Goal: Task Accomplishment & Management: Complete application form

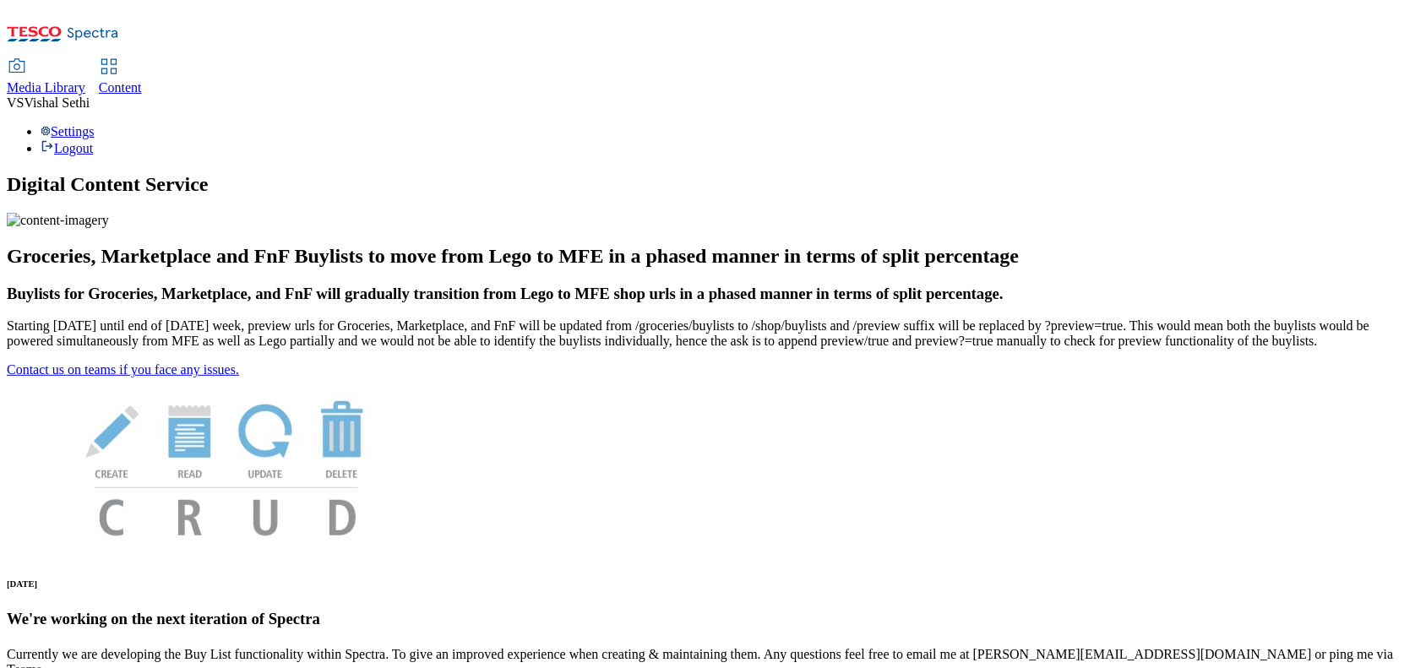
click at [142, 80] on span "Content" at bounding box center [120, 87] width 43 height 14
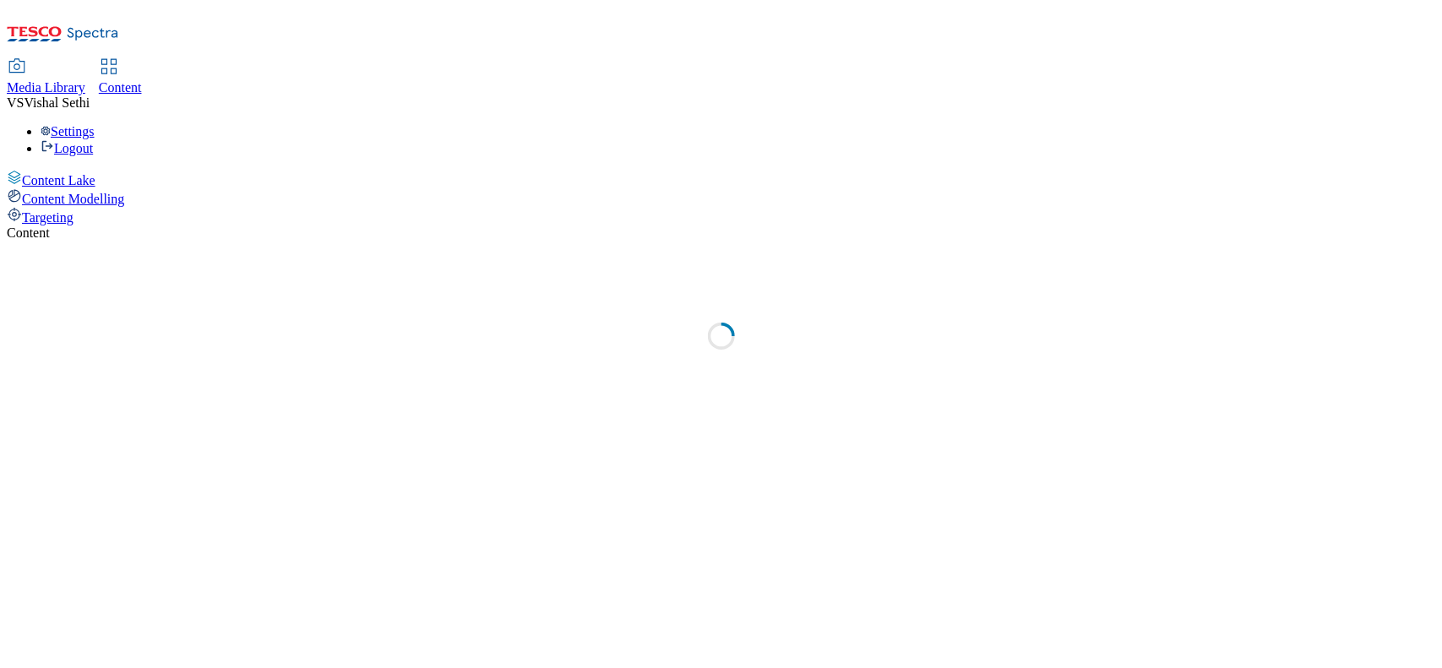
select select "ghs-[GEOGRAPHIC_DATA]"
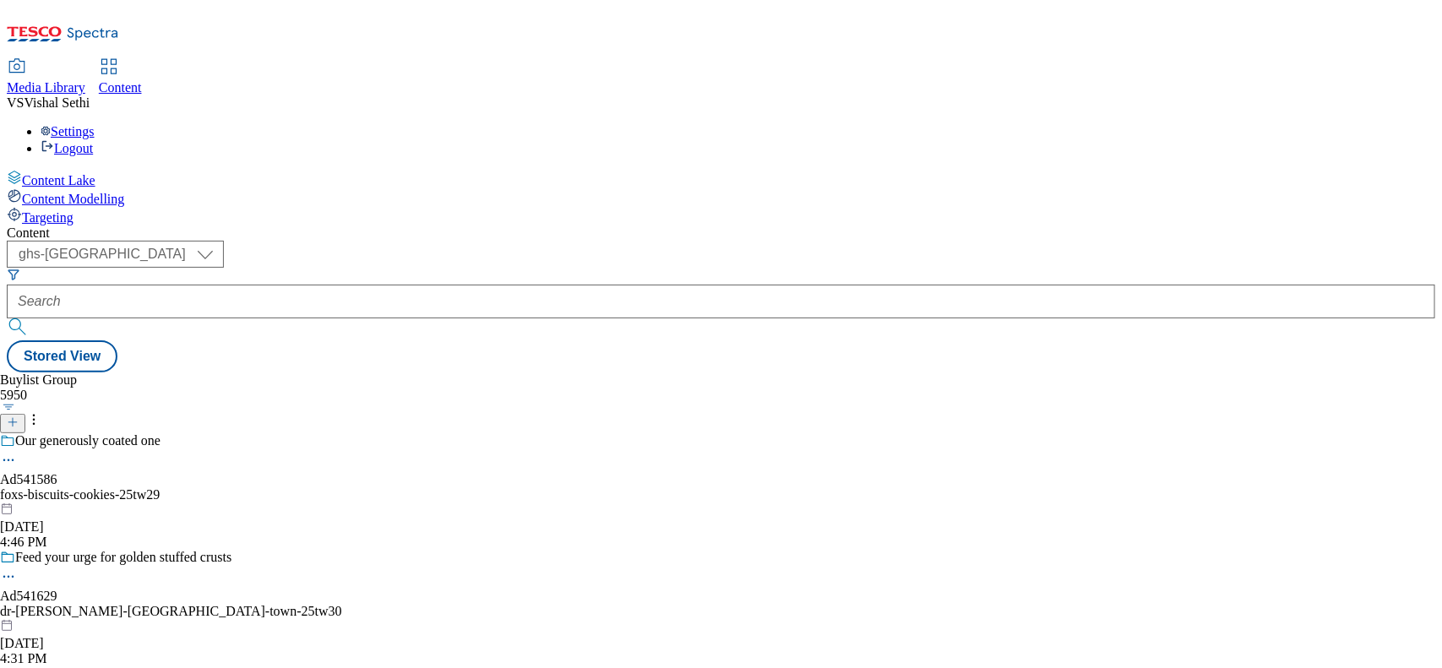
click at [19, 416] on icon at bounding box center [13, 422] width 12 height 12
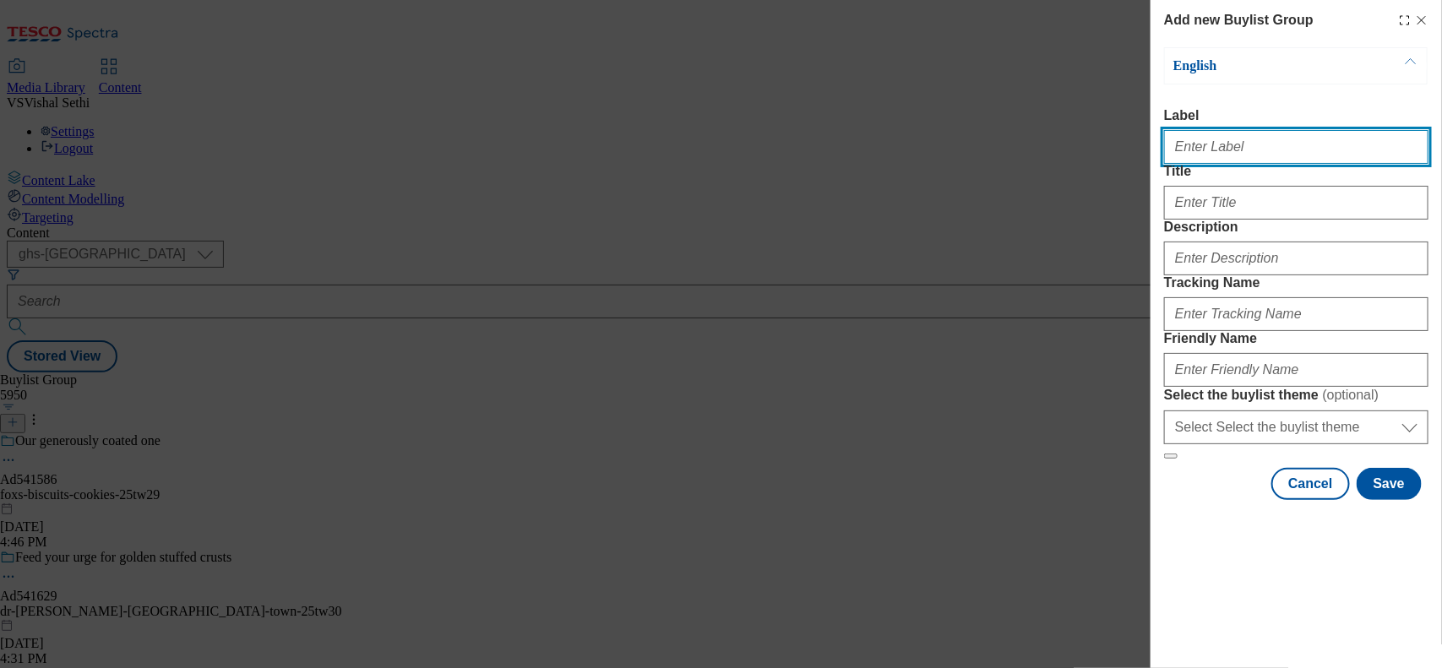
click at [1210, 164] on input "Label" at bounding box center [1296, 147] width 264 height 34
paste input "541659"
type input "Ad541659"
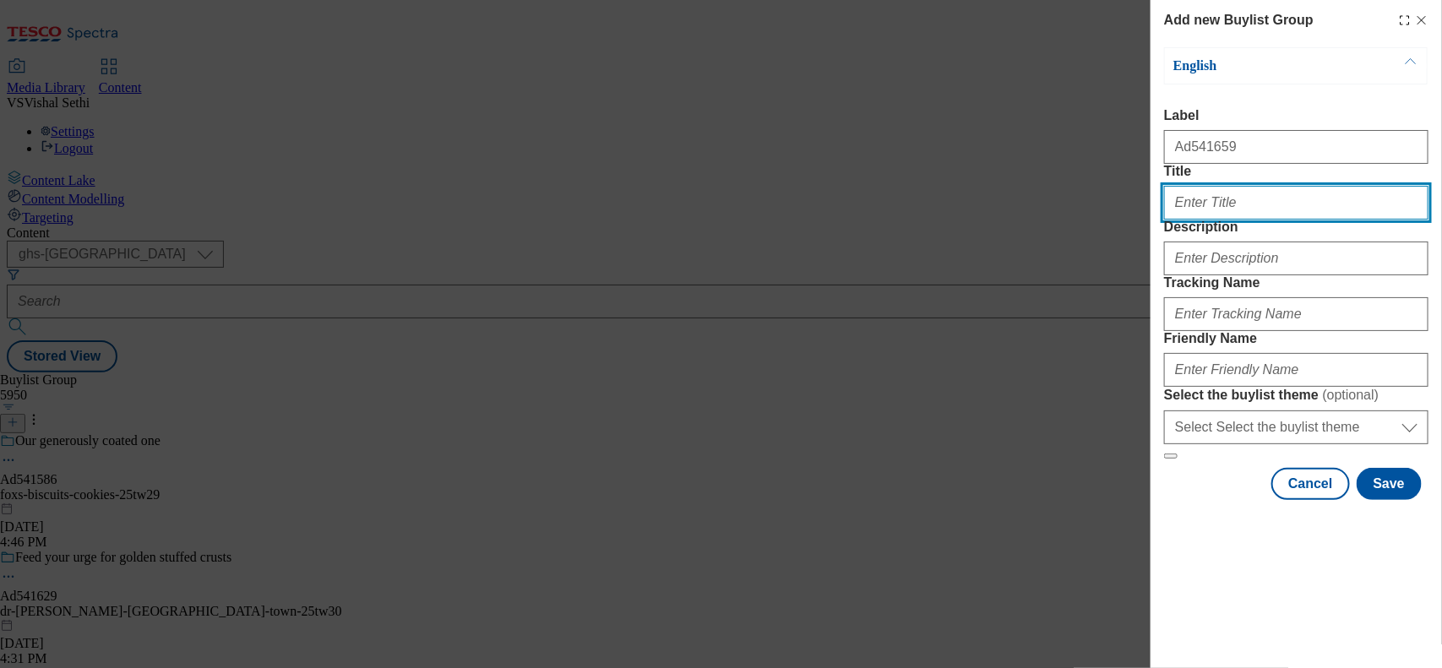
click at [1216, 220] on input "Title" at bounding box center [1296, 203] width 264 height 34
paste input "2x action"
type input "2x action"
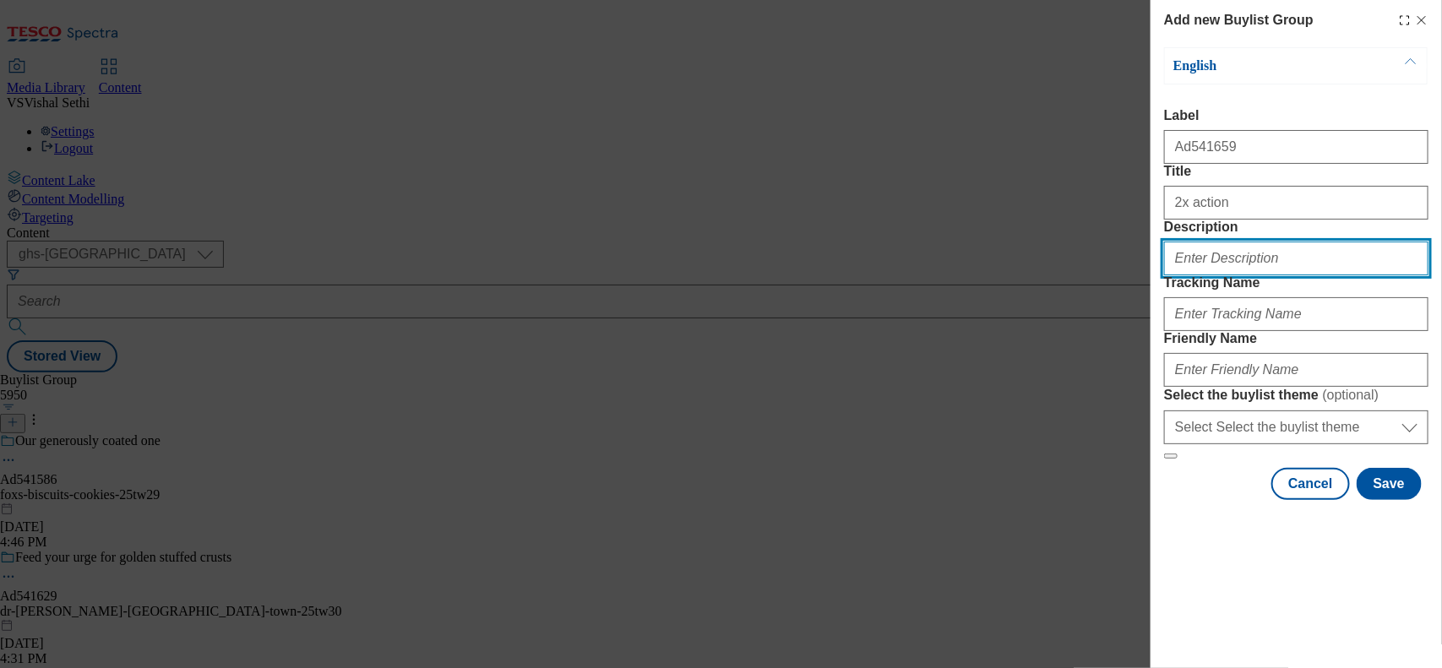
click at [1250, 275] on input "Description" at bounding box center [1296, 259] width 264 height 34
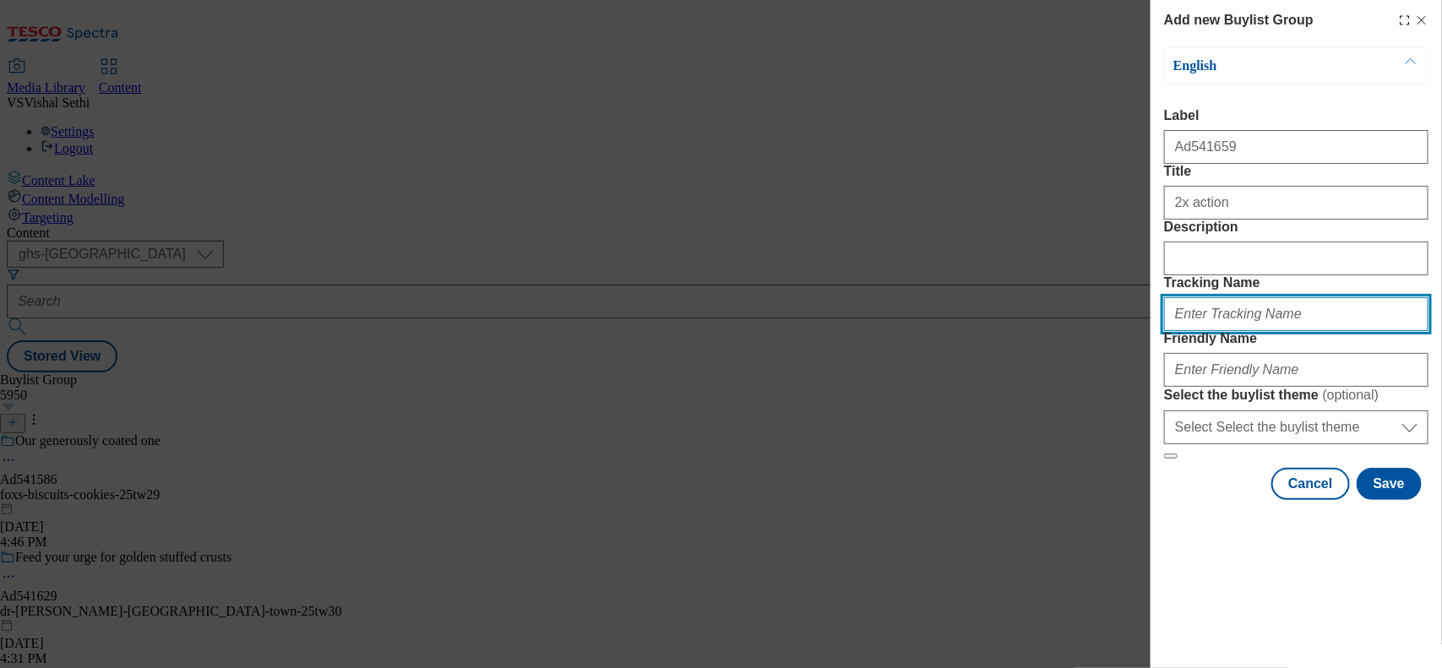
click at [1210, 331] on input "Tracking Name" at bounding box center [1296, 314] width 264 height 34
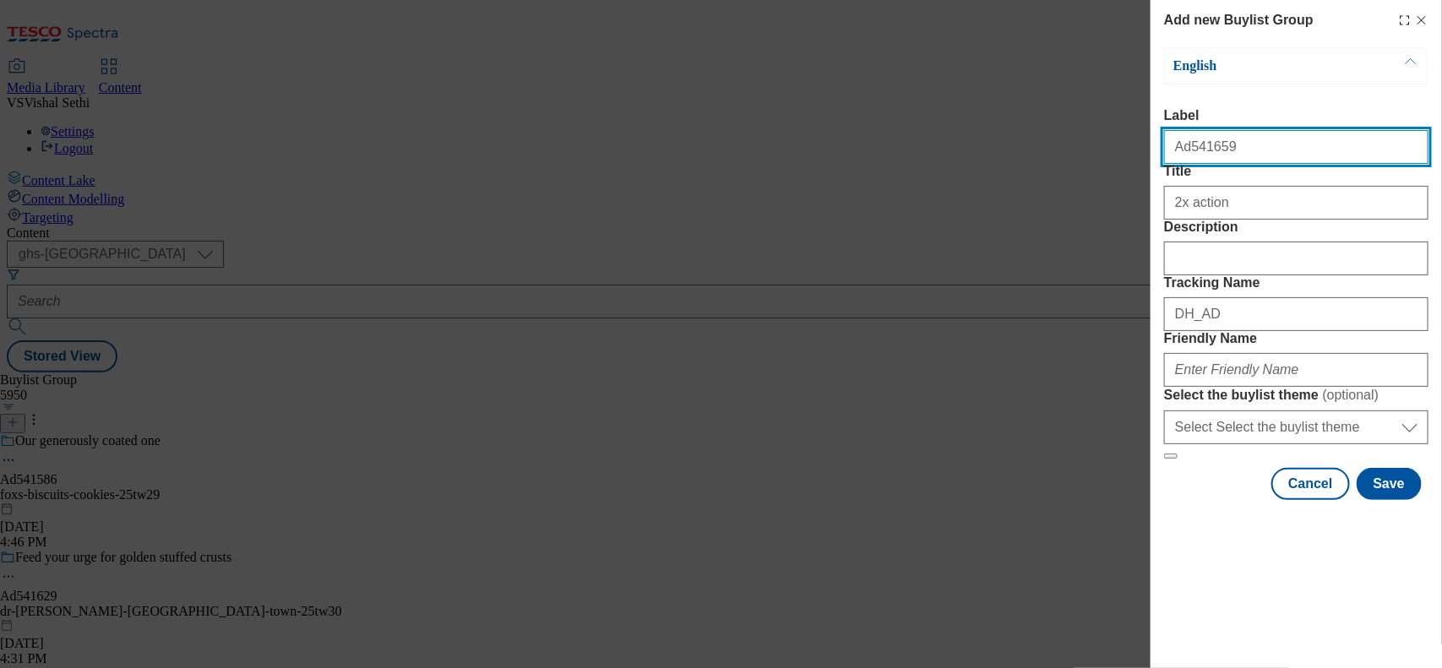
drag, startPoint x: 1227, startPoint y: 165, endPoint x: 1187, endPoint y: 171, distance: 41.0
click at [1187, 164] on div "Ad541659" at bounding box center [1296, 143] width 264 height 41
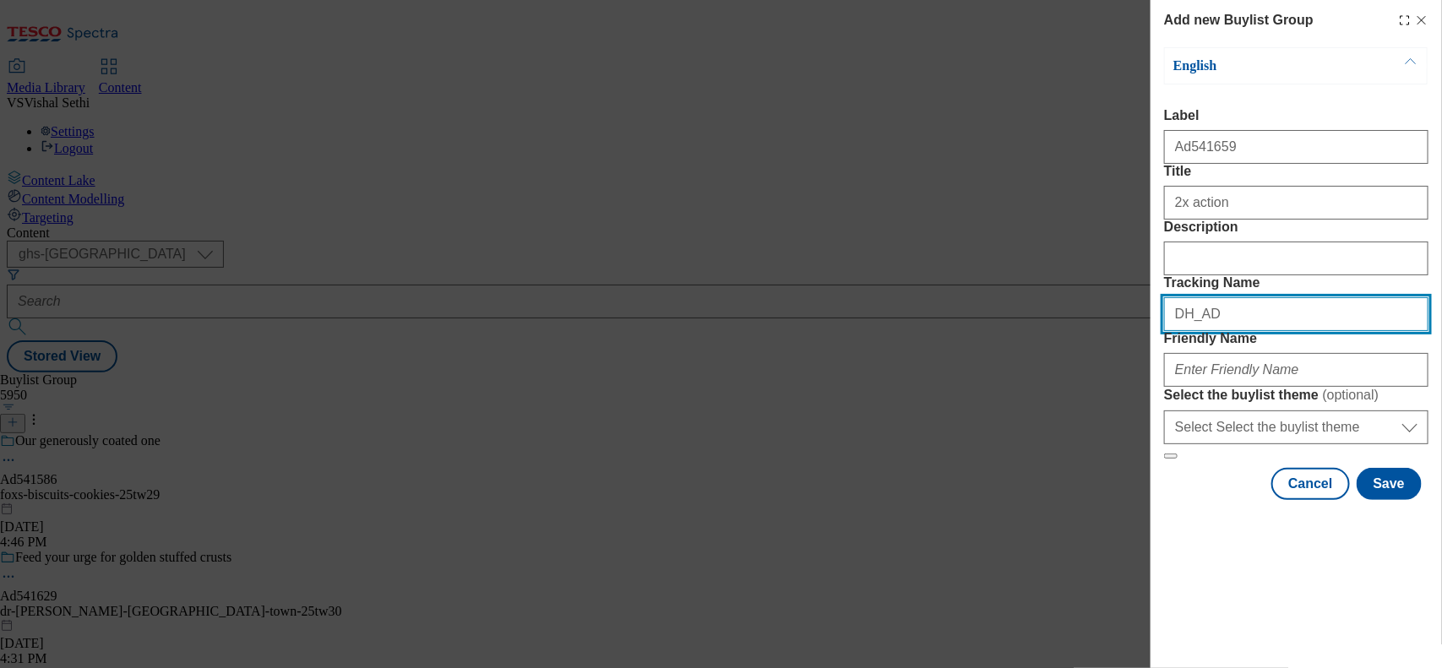
click at [1231, 331] on input "DH_AD" at bounding box center [1296, 314] width 264 height 34
paste input "541659"
type input "DH_AD541659"
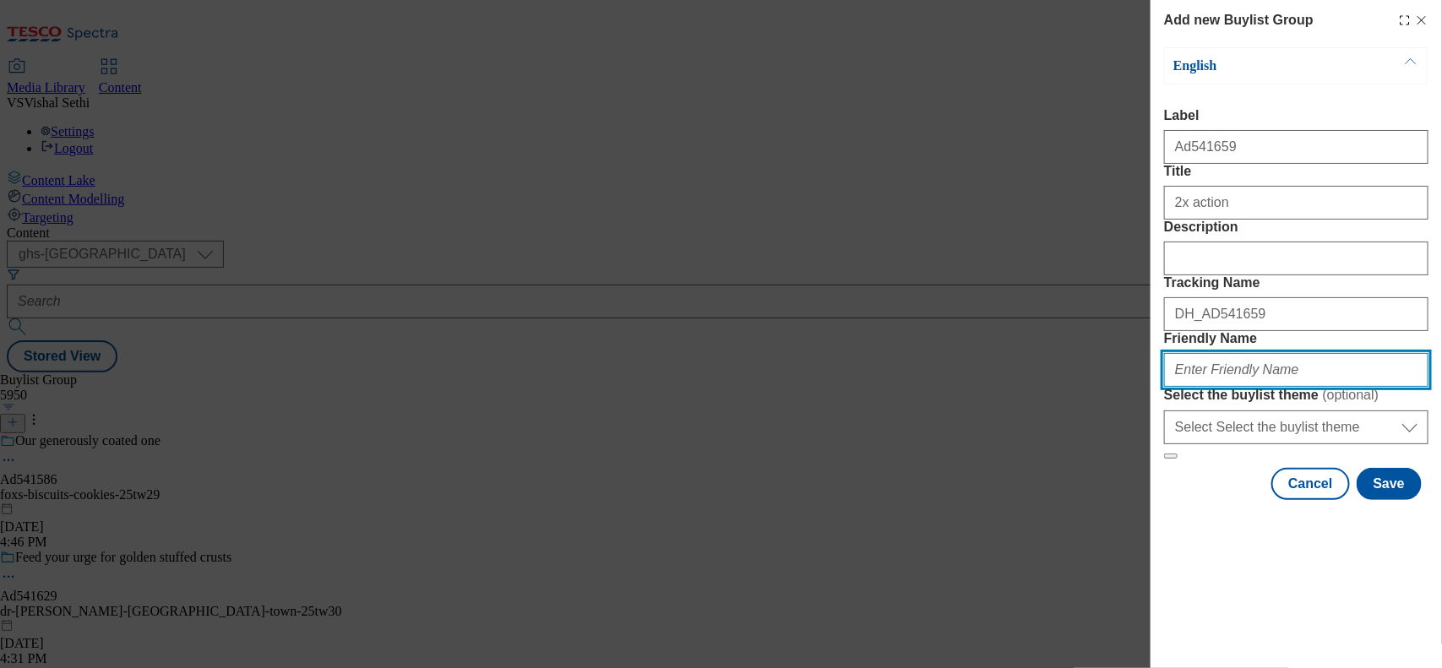
click at [1227, 387] on input "Friendly Name" at bounding box center [1296, 370] width 264 height 34
type input "p-and-g-aircare-25tw26"
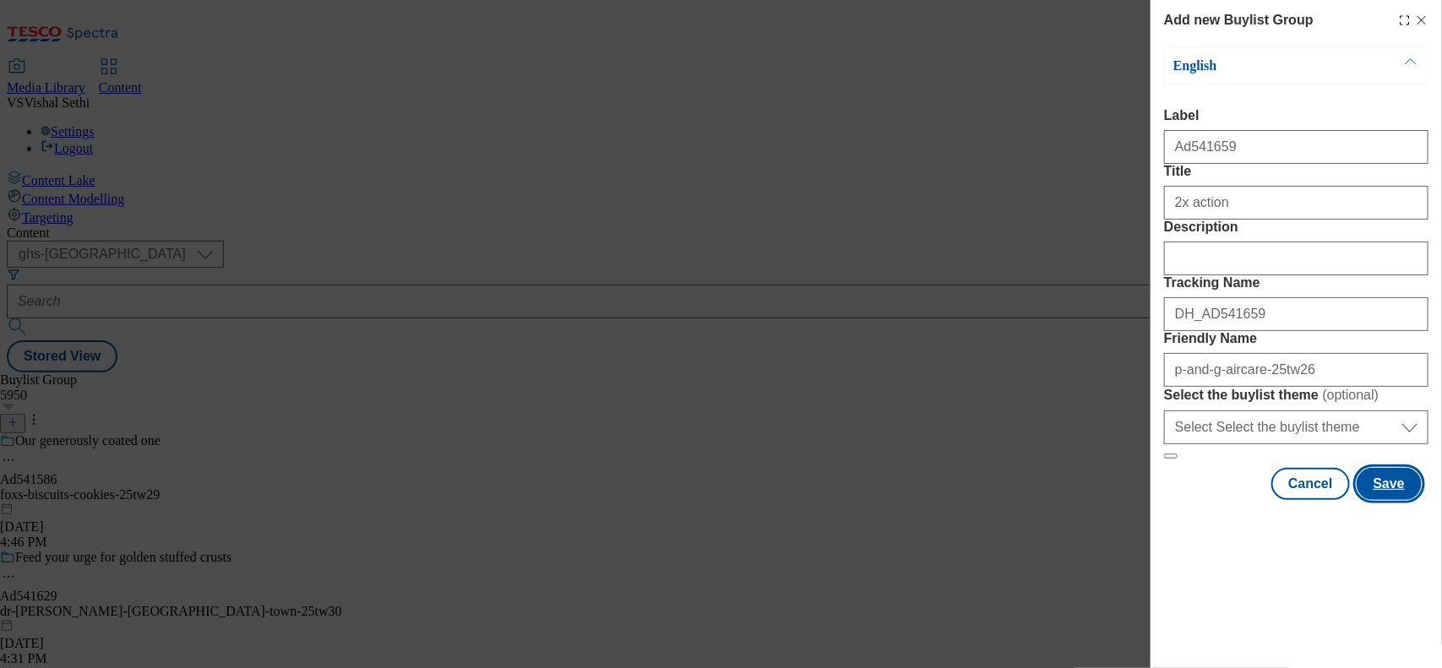
click at [1371, 500] on button "Save" at bounding box center [1389, 484] width 65 height 32
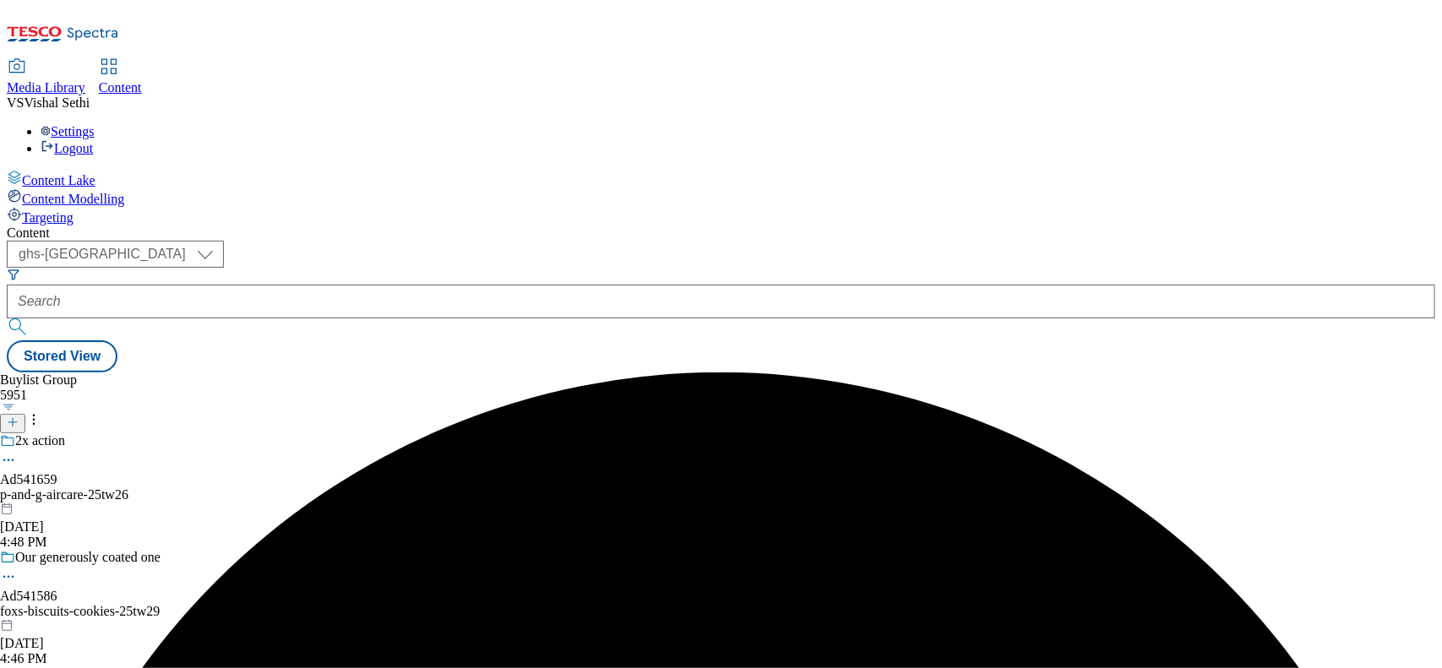
click at [342, 487] on div "p-and-g-aircare-25tw26" at bounding box center [171, 494] width 342 height 15
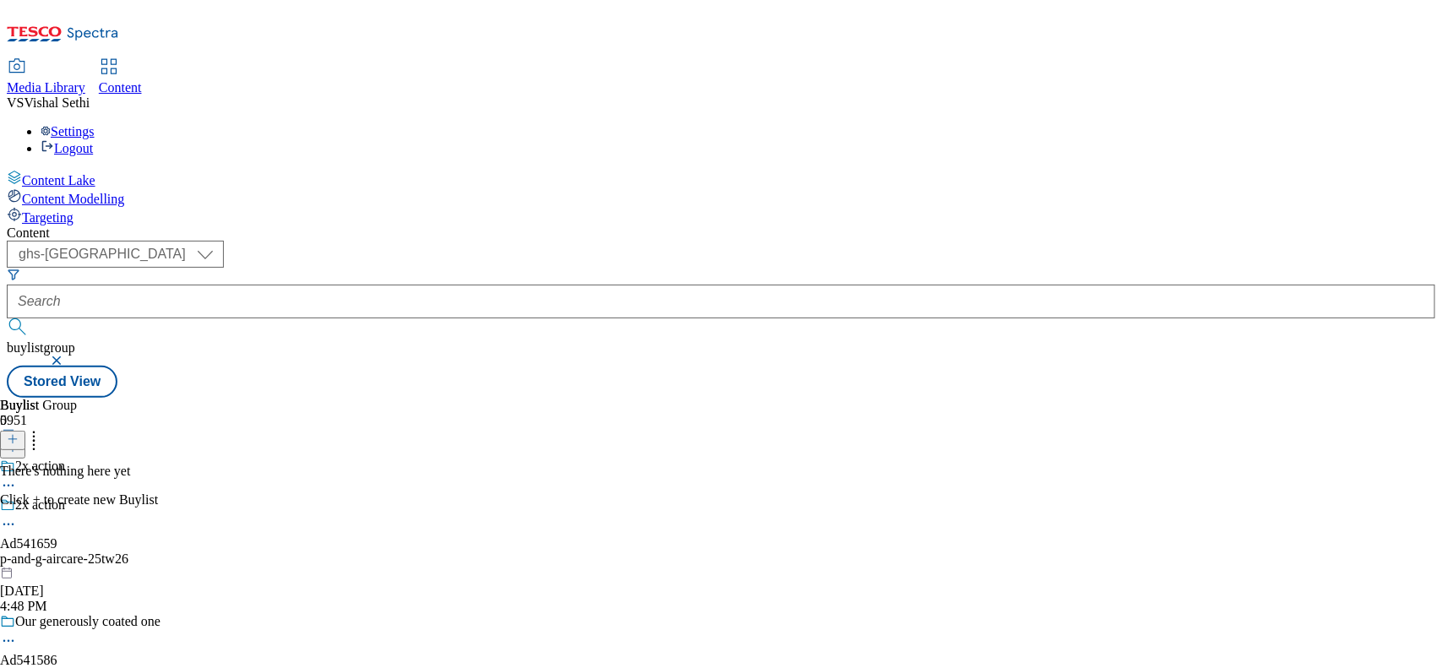
click at [19, 433] on icon at bounding box center [13, 439] width 12 height 12
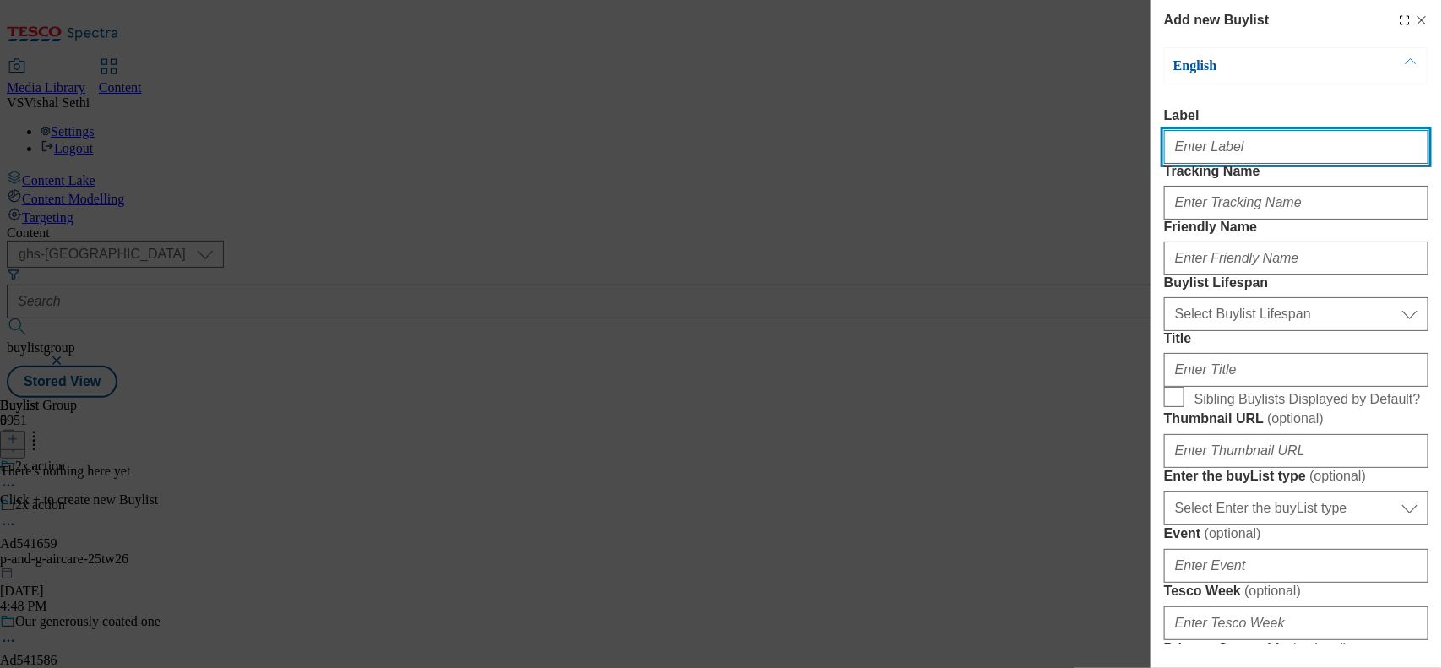
click at [1222, 150] on input "Label" at bounding box center [1296, 147] width 264 height 34
paste input "541659"
type input "Ad541659"
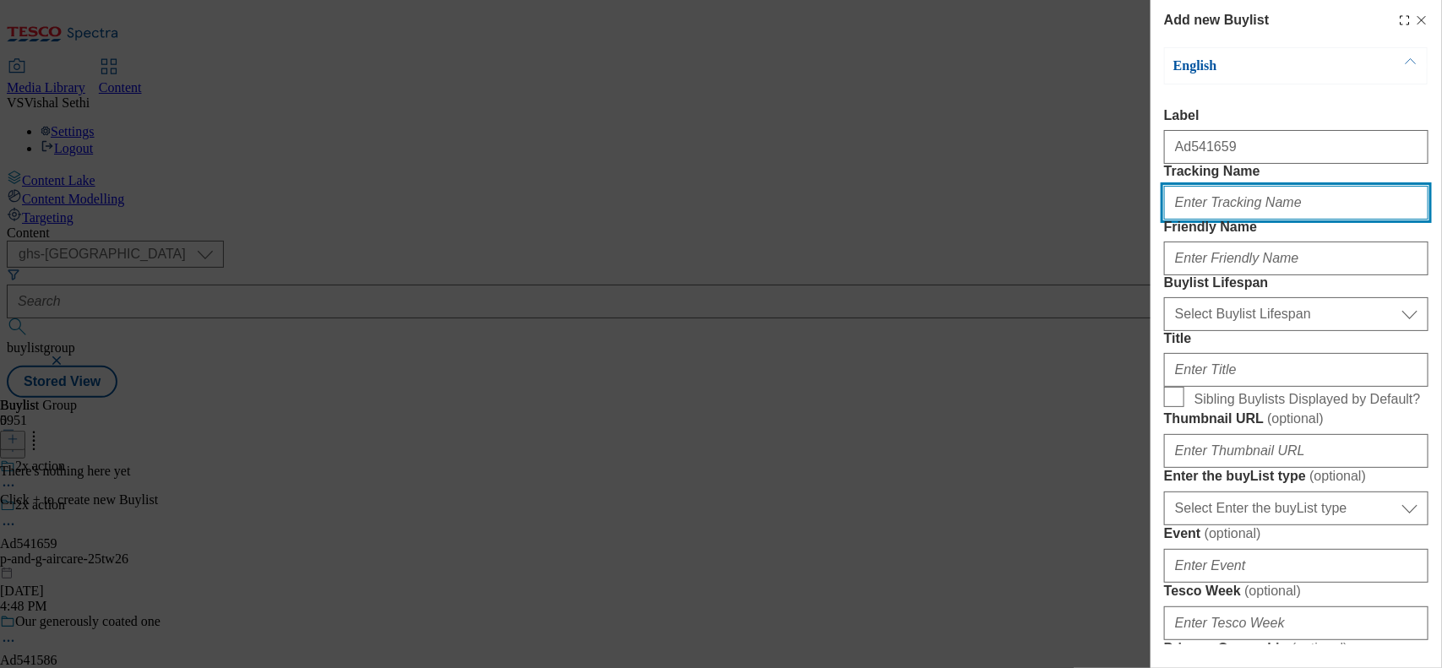
click at [1227, 220] on input "Tracking Name" at bounding box center [1296, 203] width 264 height 34
paste input "541659"
type input "DH_AD541659"
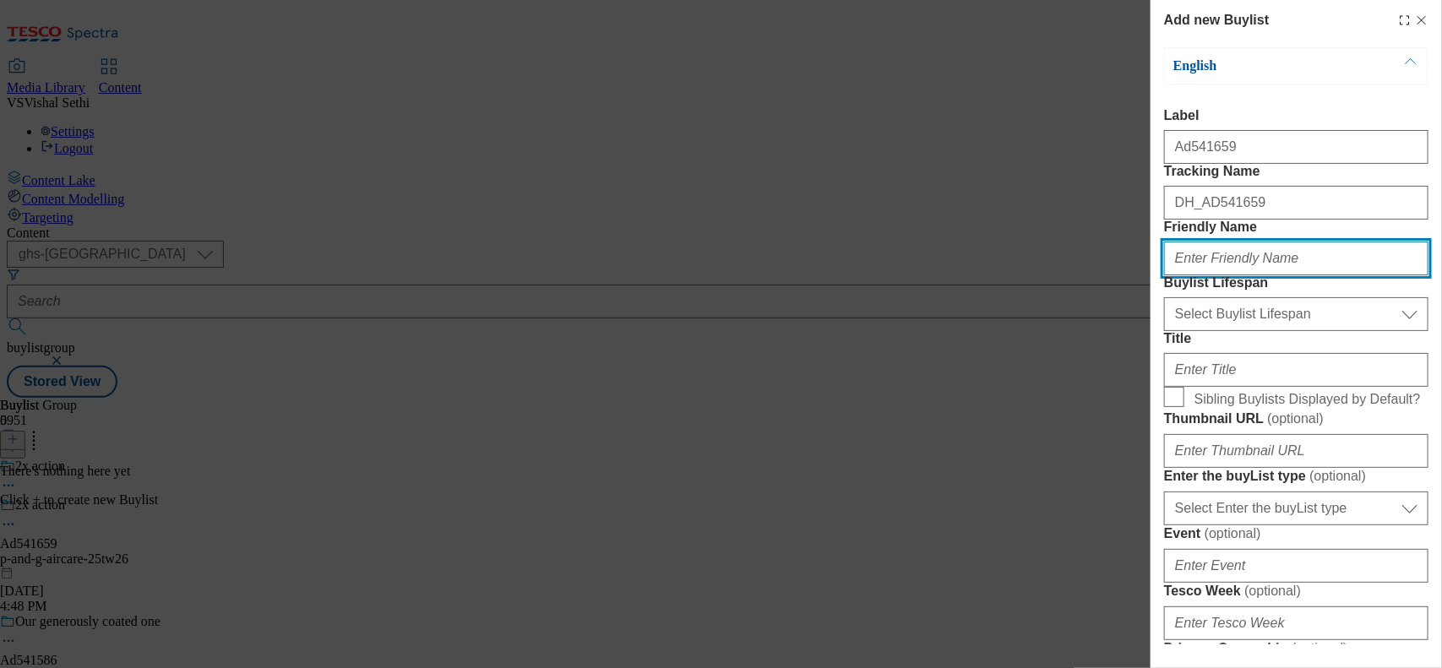
click at [1217, 275] on input "Friendly Name" at bounding box center [1296, 259] width 264 height 34
type input "p-and-g"
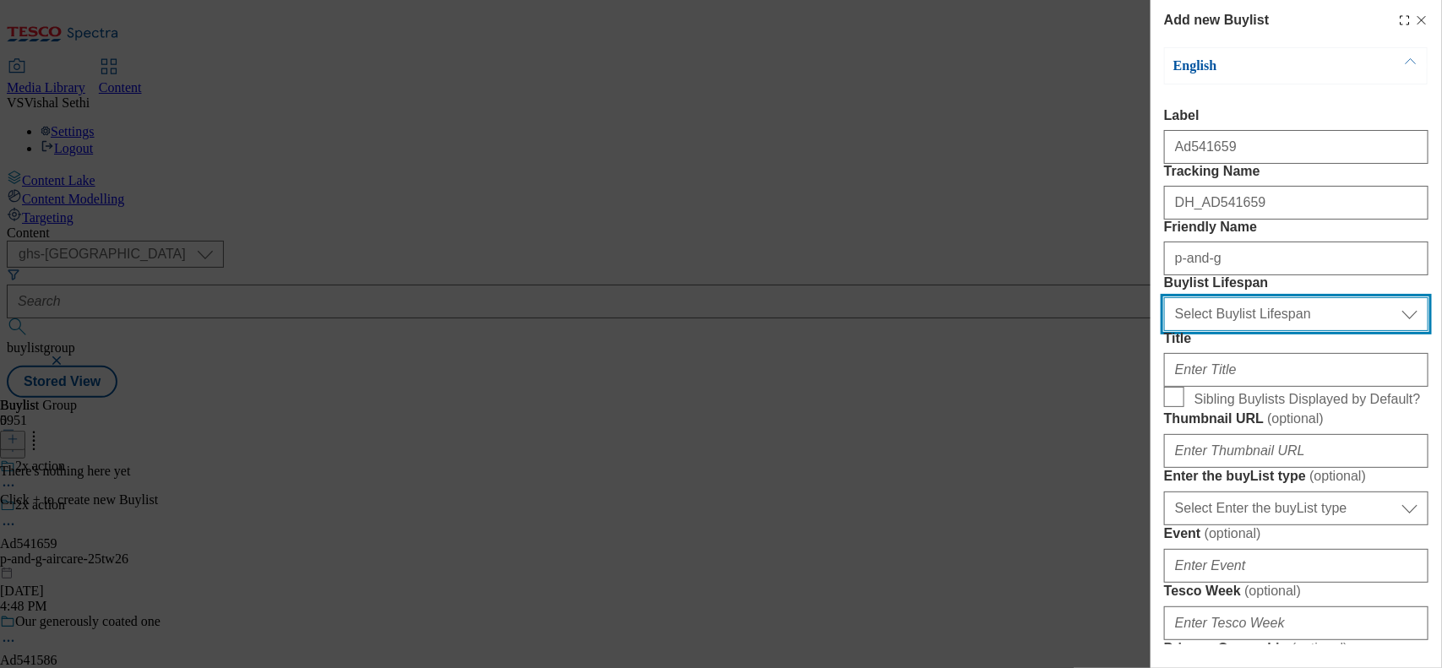
drag, startPoint x: 1219, startPoint y: 401, endPoint x: 1221, endPoint y: 411, distance: 9.4
click at [1219, 331] on select "Select Buylist Lifespan evergreen seasonal tactical" at bounding box center [1296, 314] width 264 height 34
select select "tactical"
click at [1164, 331] on select "Select Buylist Lifespan evergreen seasonal tactical" at bounding box center [1296, 314] width 264 height 34
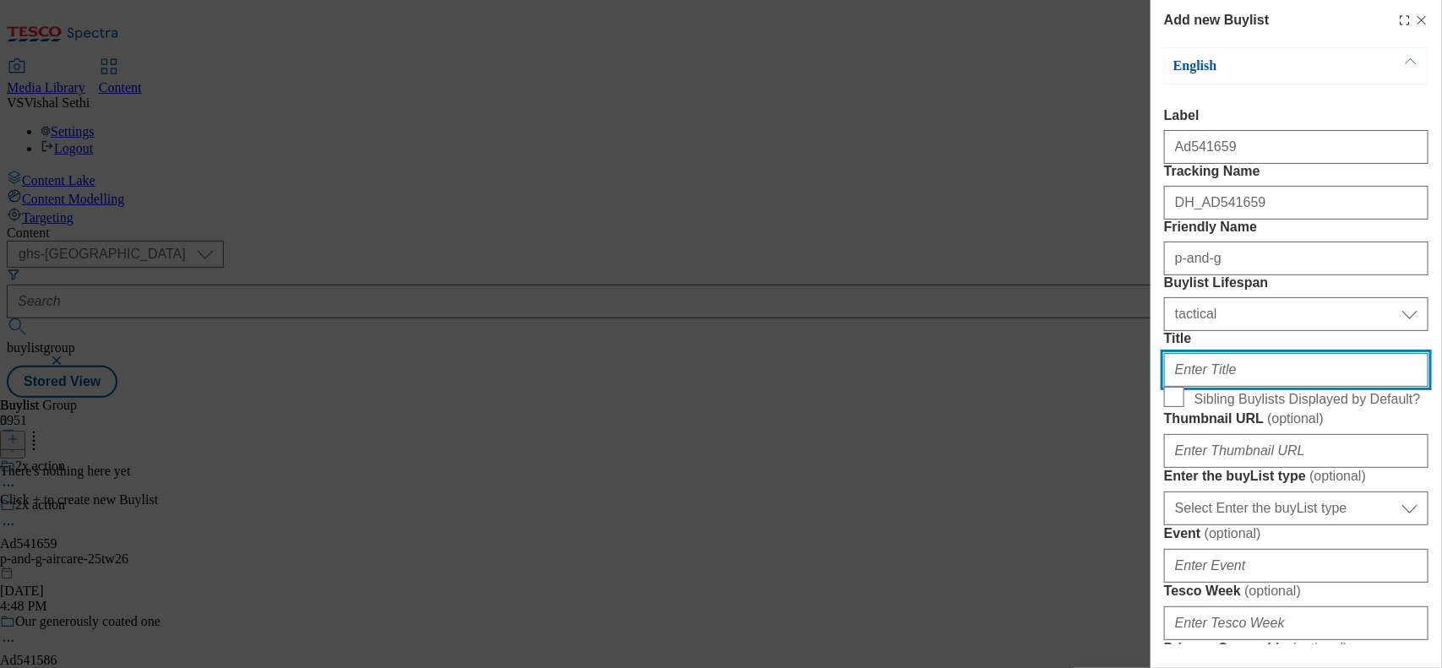
click at [1189, 387] on input "Title" at bounding box center [1296, 370] width 264 height 34
click at [1254, 387] on input "Title" at bounding box center [1296, 370] width 264 height 34
paste input "Fights odours, freshens"
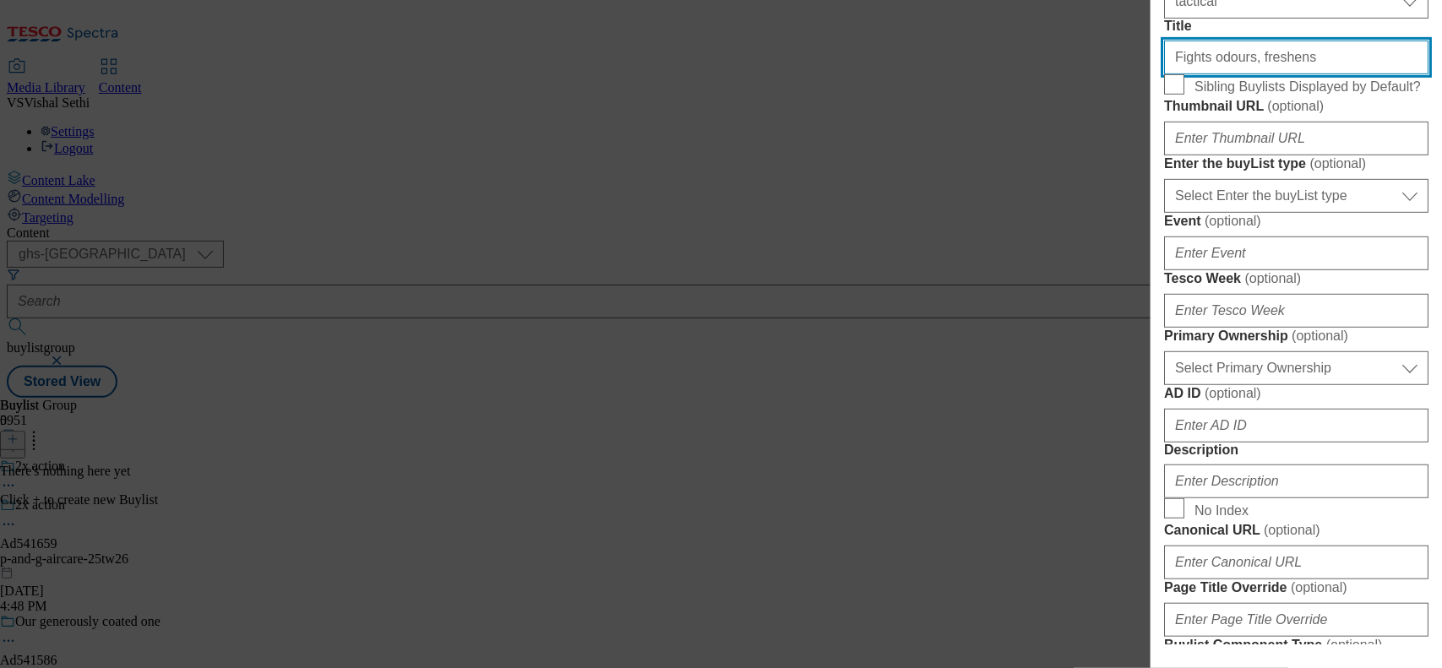
scroll to position [317, 0]
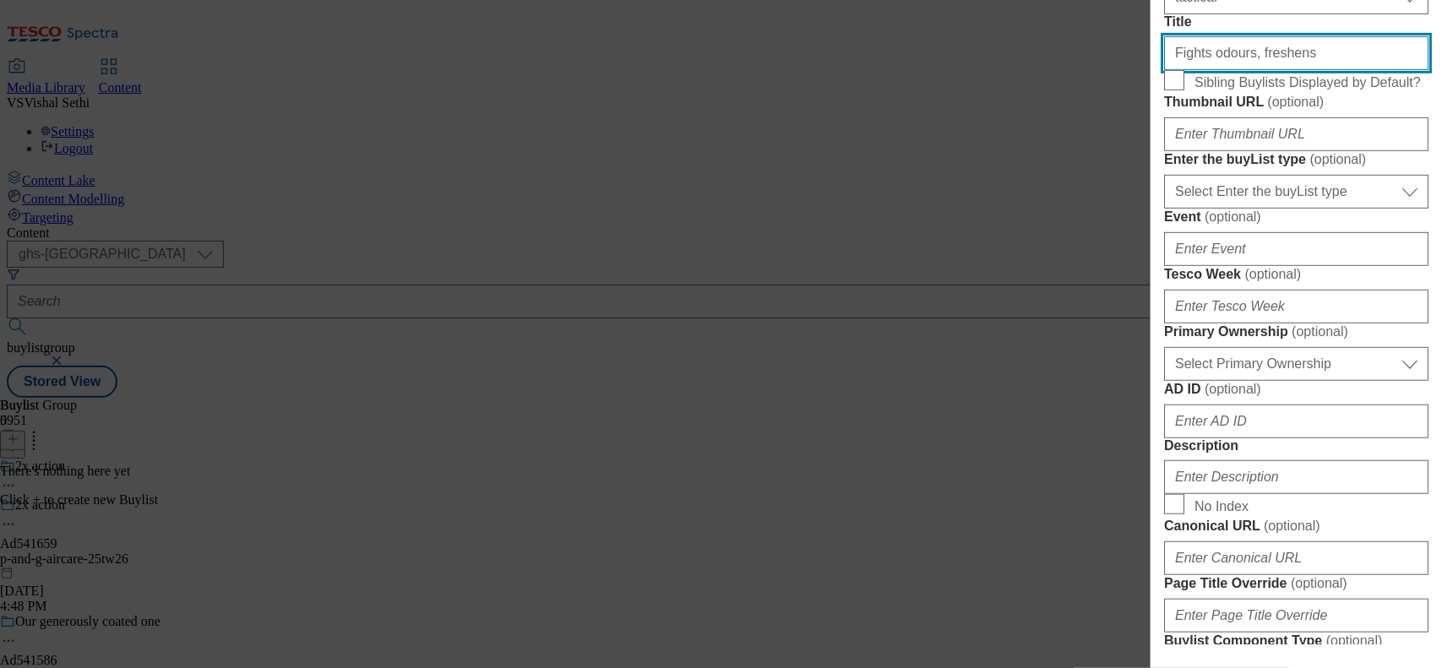
type input "Fights odours, freshens"
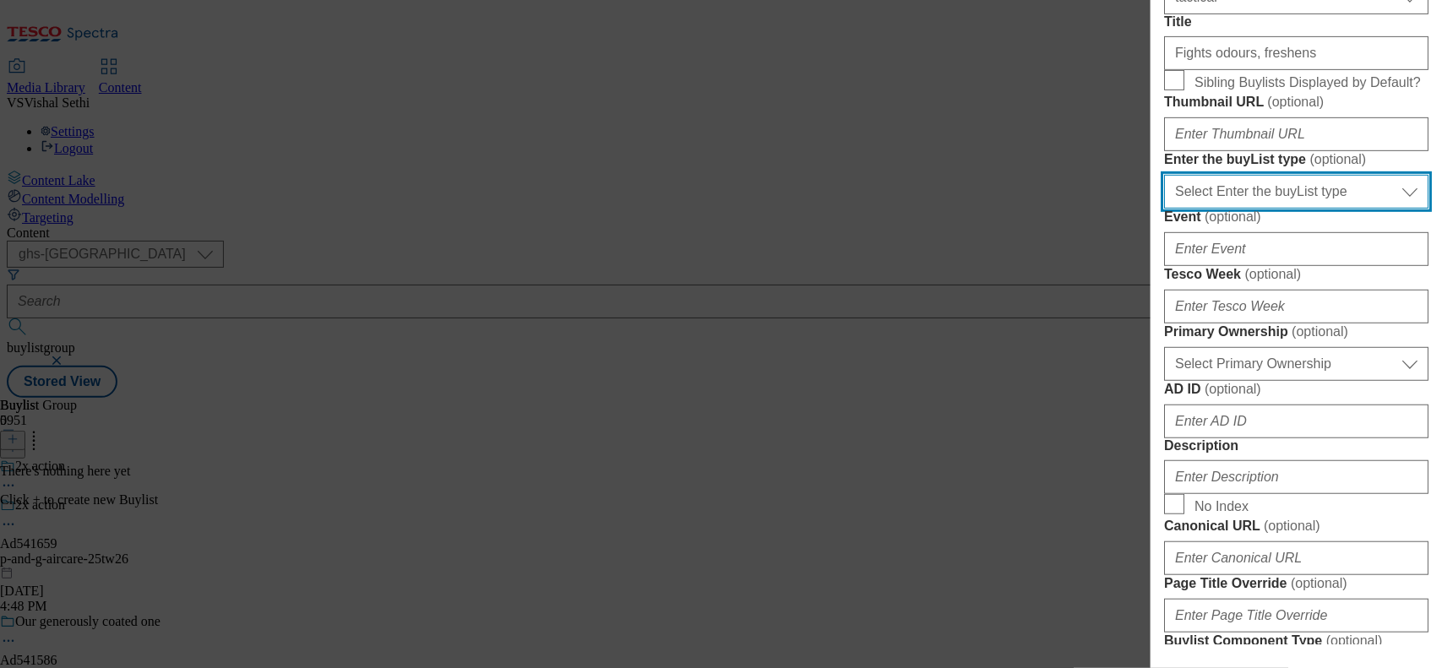
click at [1272, 209] on select "Select Enter the buyList type event supplier funded long term >4 weeks supplier…" at bounding box center [1296, 192] width 264 height 34
select select "supplier funded short term 1-3 weeks"
click at [1164, 209] on select "Select Enter the buyList type event supplier funded long term >4 weeks supplier…" at bounding box center [1296, 192] width 264 height 34
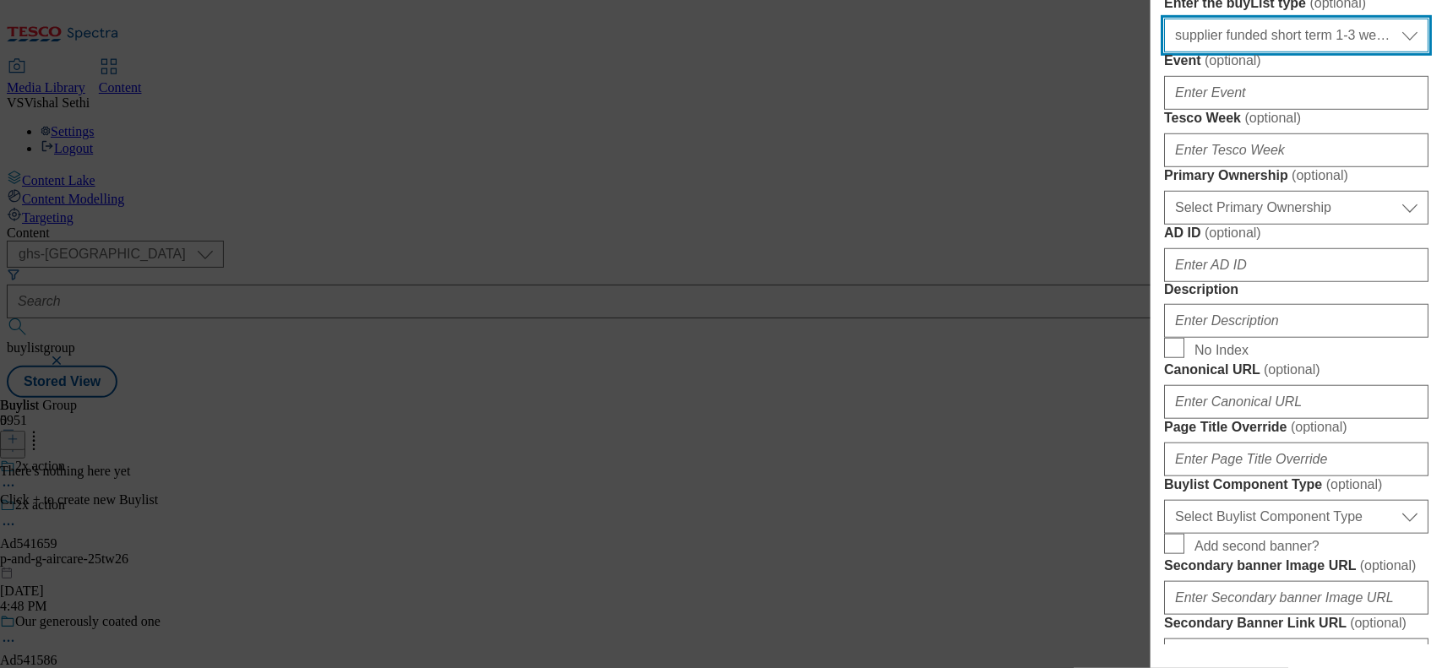
scroll to position [528, 0]
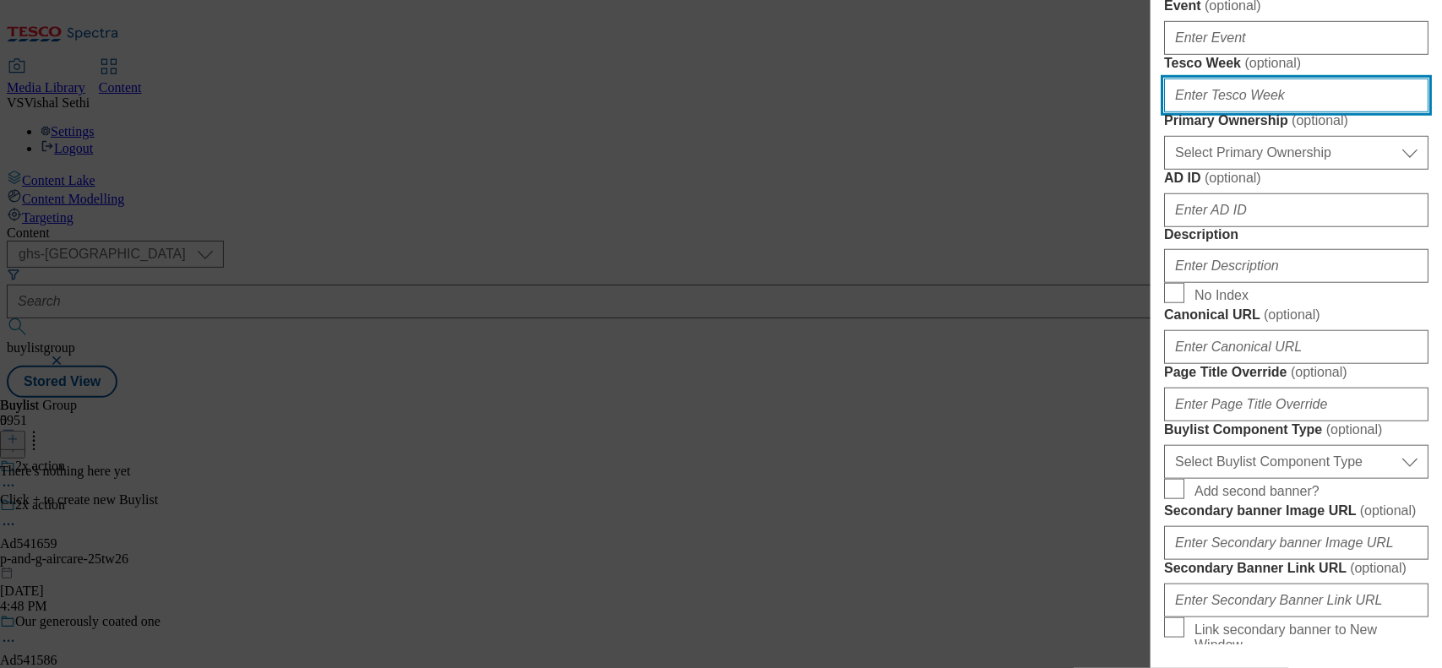
click at [1225, 112] on input "Tesco Week ( optional )" at bounding box center [1296, 96] width 264 height 34
type input "26"
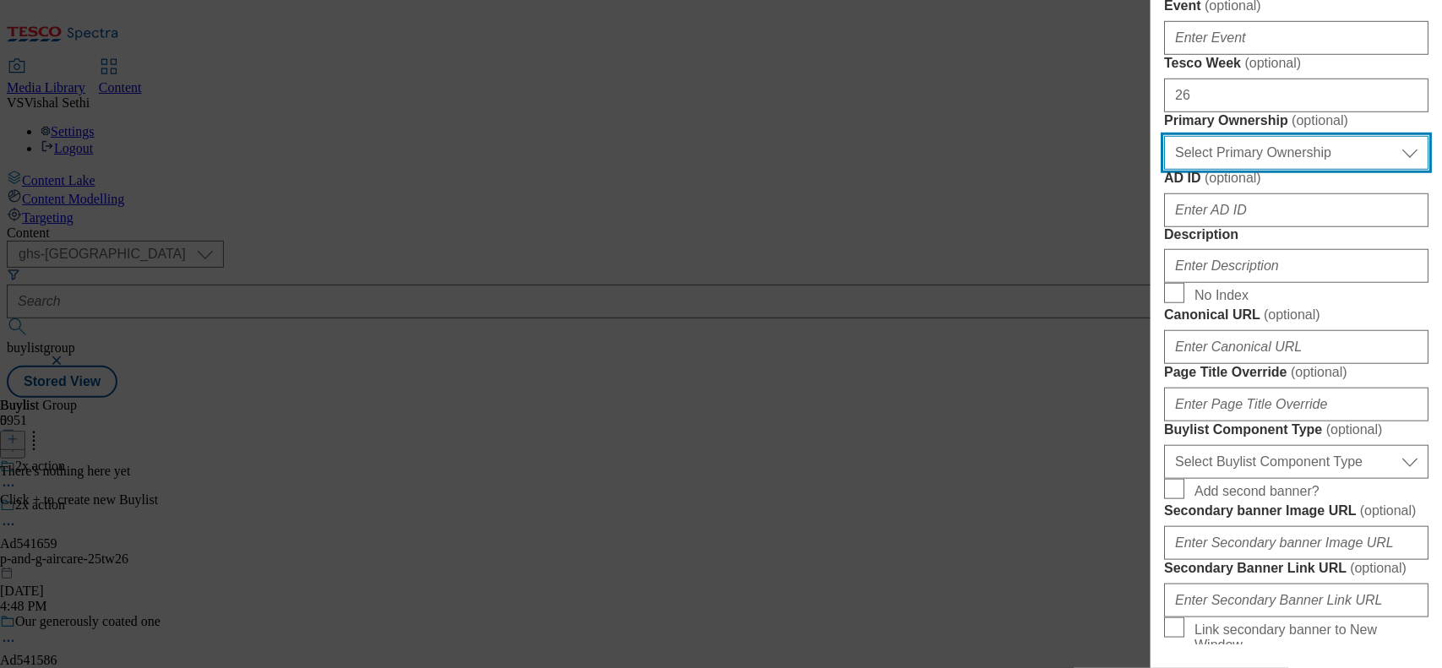
click at [1316, 170] on select "Select Primary Ownership [PERSON_NAME]" at bounding box center [1296, 153] width 264 height 34
select select "dunnhumby"
click at [1164, 170] on select "Select Primary Ownership [PERSON_NAME]" at bounding box center [1296, 153] width 264 height 34
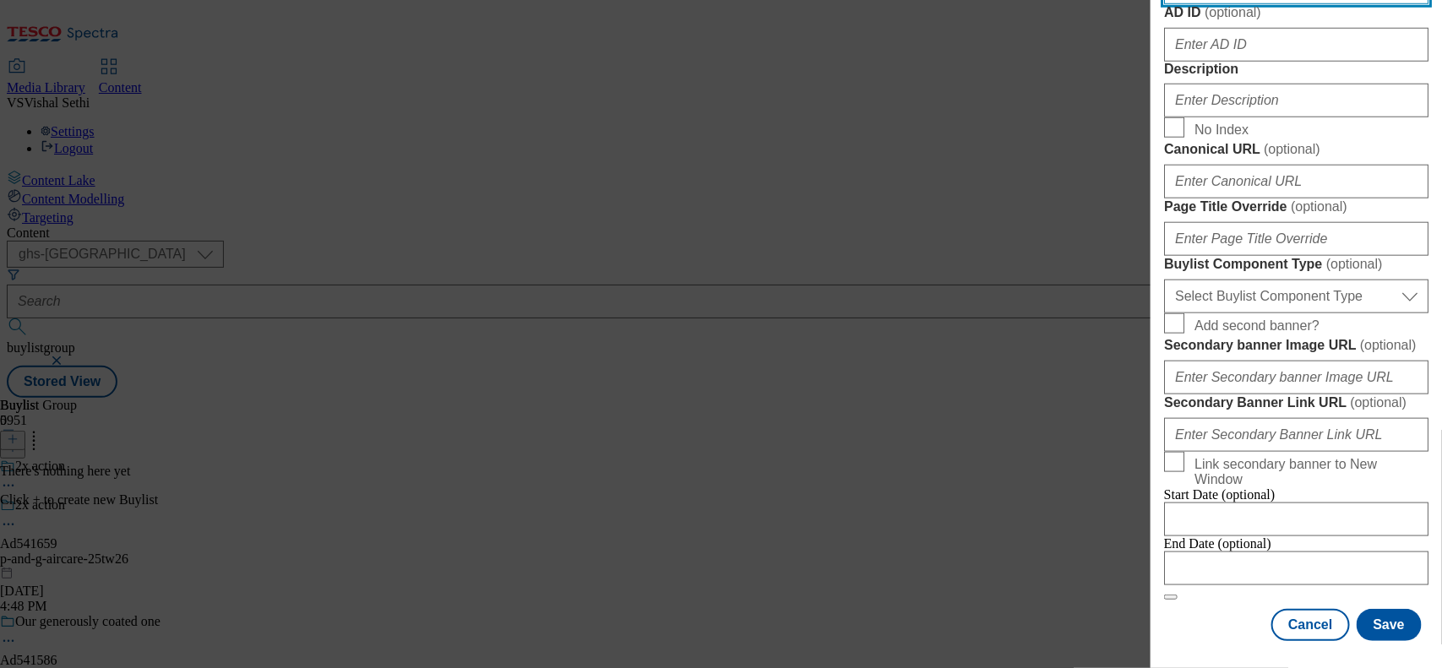
scroll to position [739, 0]
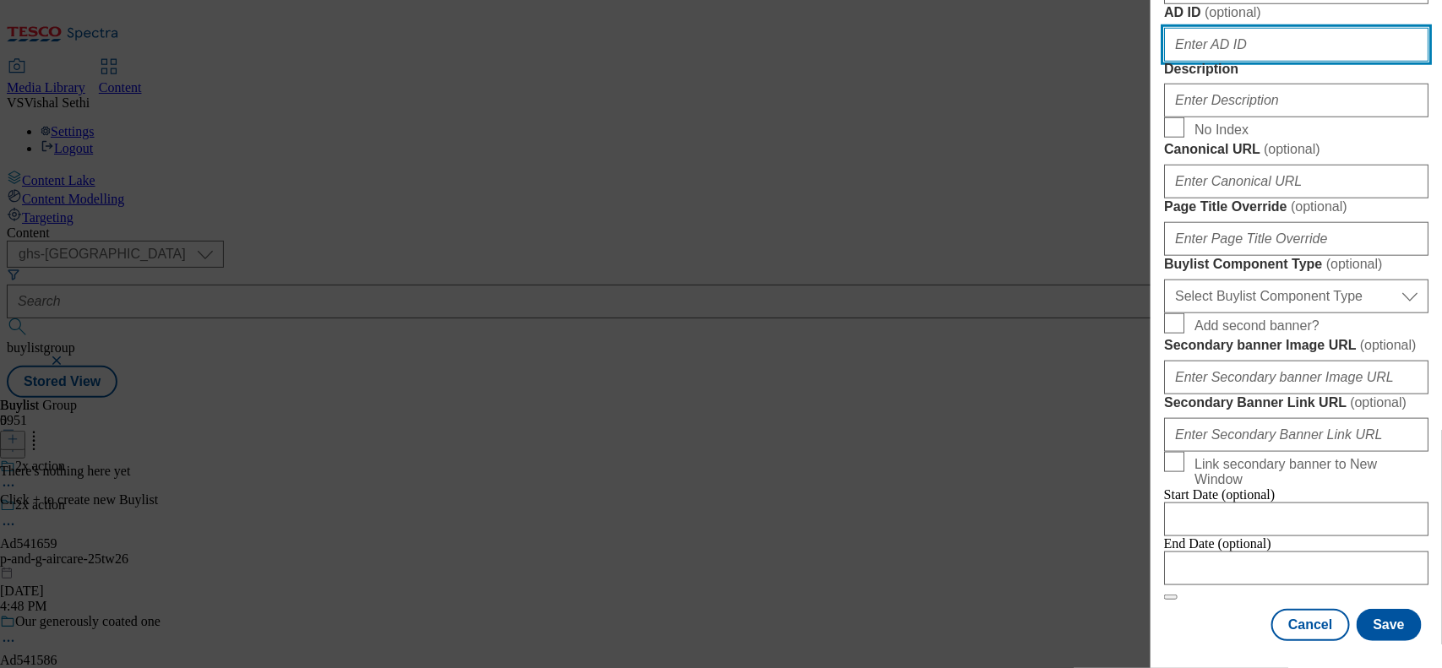
click at [1217, 62] on input "AD ID ( optional )" at bounding box center [1296, 45] width 264 height 34
paste input "Fights odours, freshens"
drag, startPoint x: 1303, startPoint y: 309, endPoint x: 749, endPoint y: 262, distance: 556.2
click at [749, 262] on div "Add new Buylist English Label Ad541659 Tracking Name DH_AD541659 Friendly Name …" at bounding box center [721, 334] width 1442 height 668
paste input "541659"
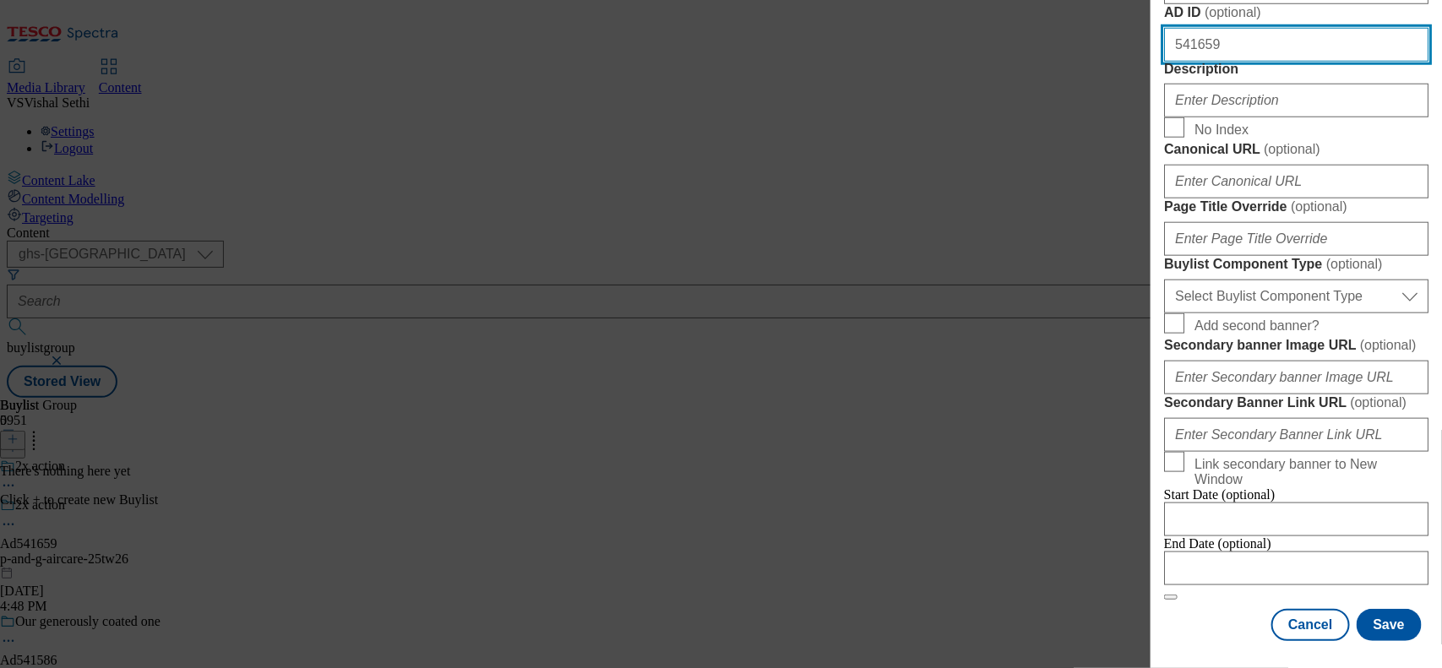
type input "541659"
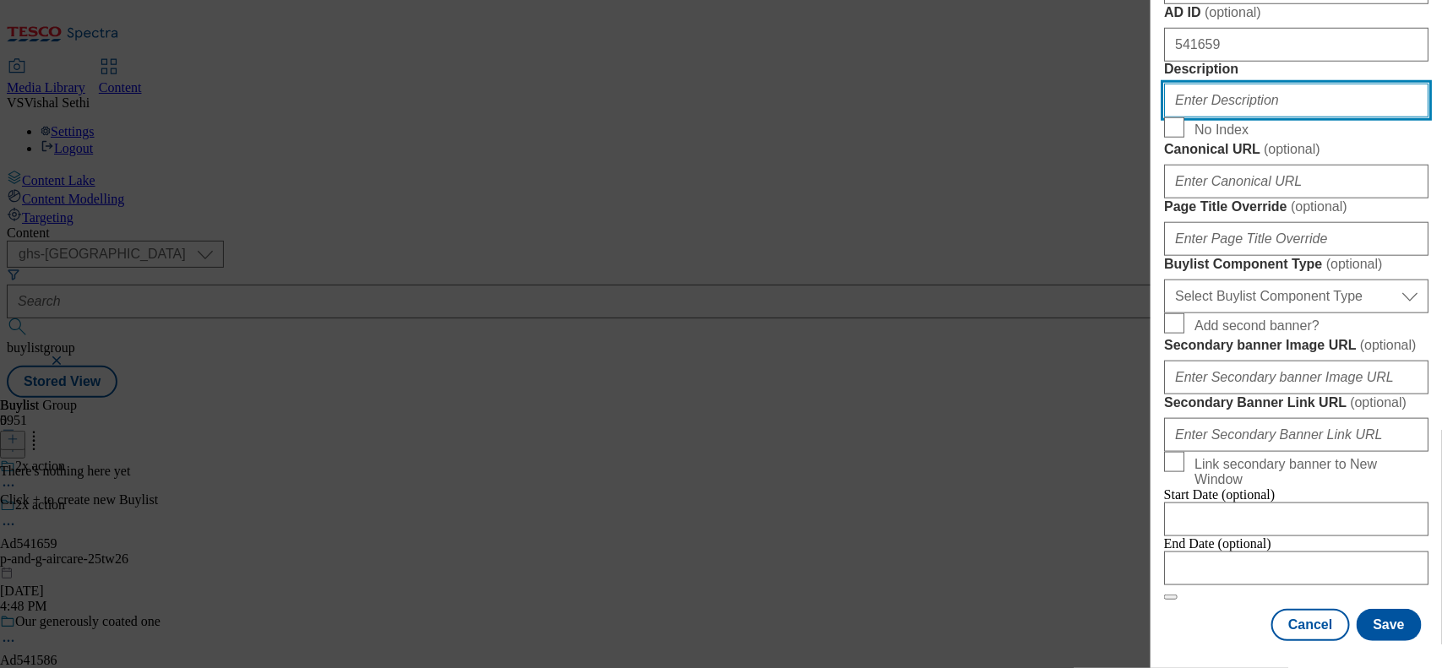
click at [1210, 117] on input "Description" at bounding box center [1296, 101] width 264 height 34
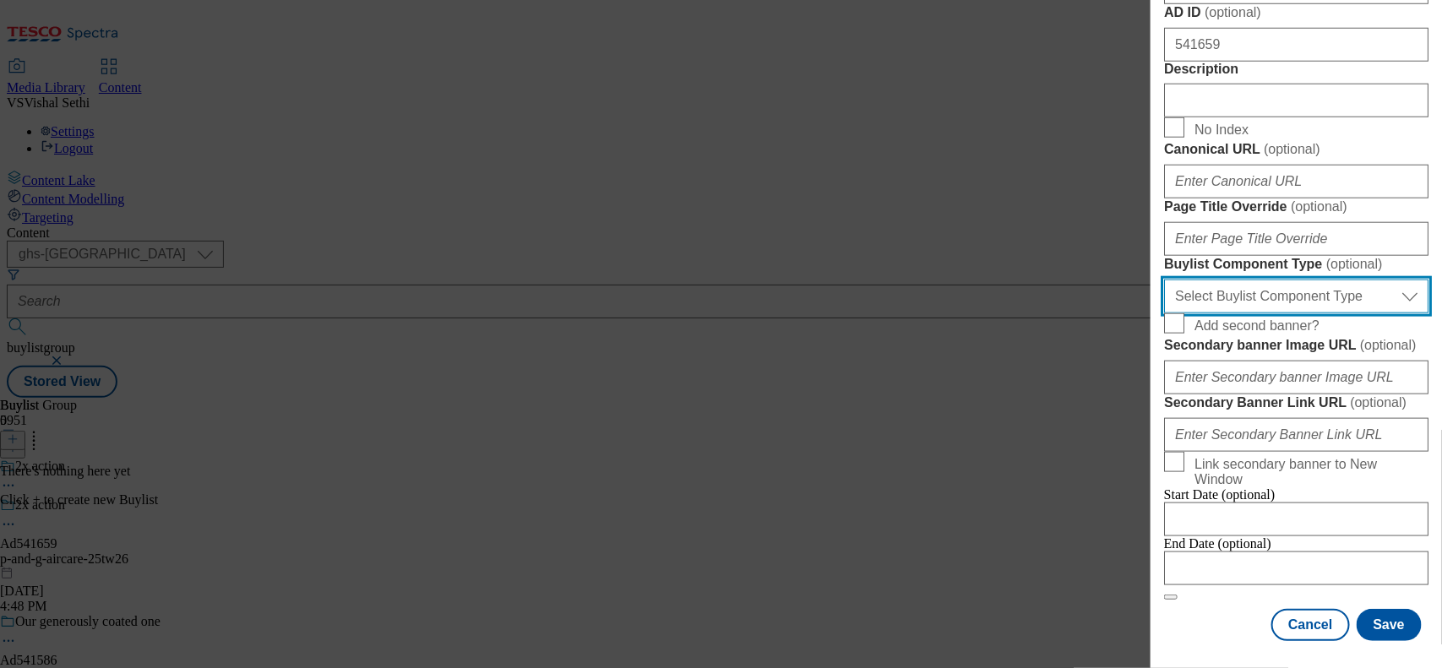
click at [1295, 313] on select "Select Buylist Component Type Banner Competition Header Meal" at bounding box center [1296, 297] width 264 height 34
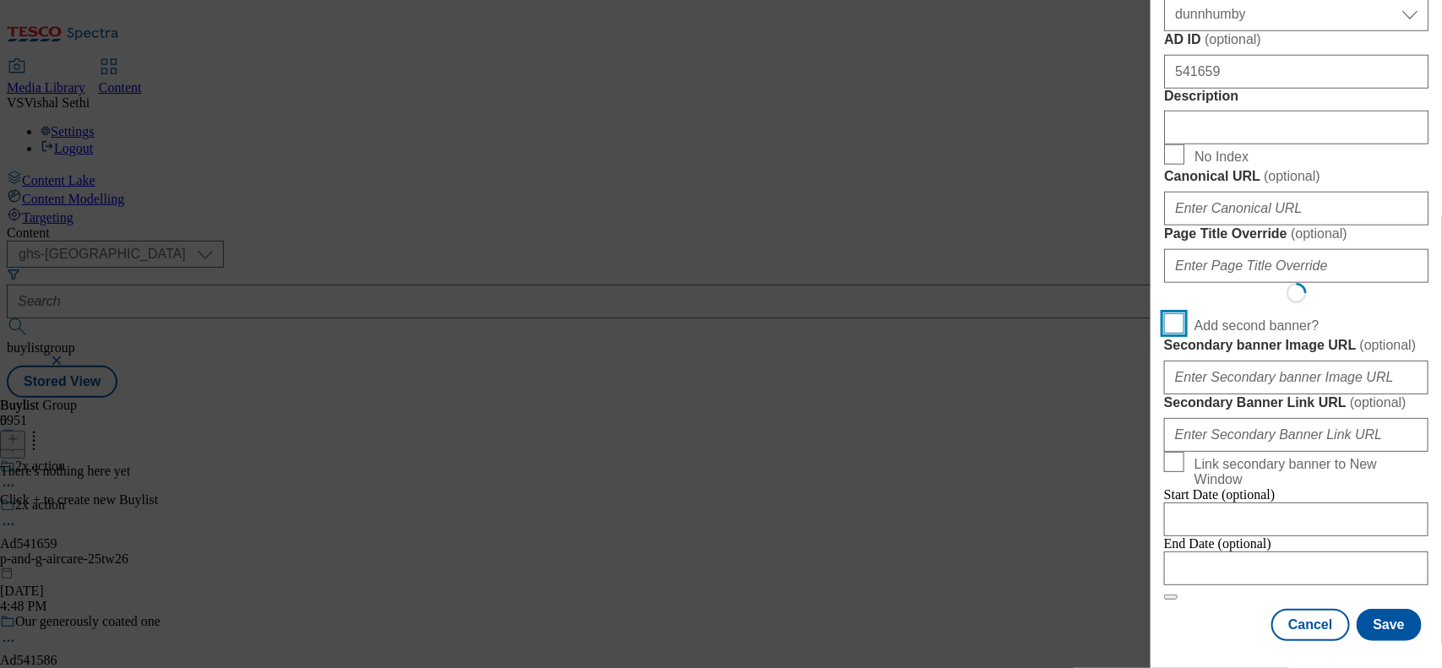
scroll to position [1269, 0]
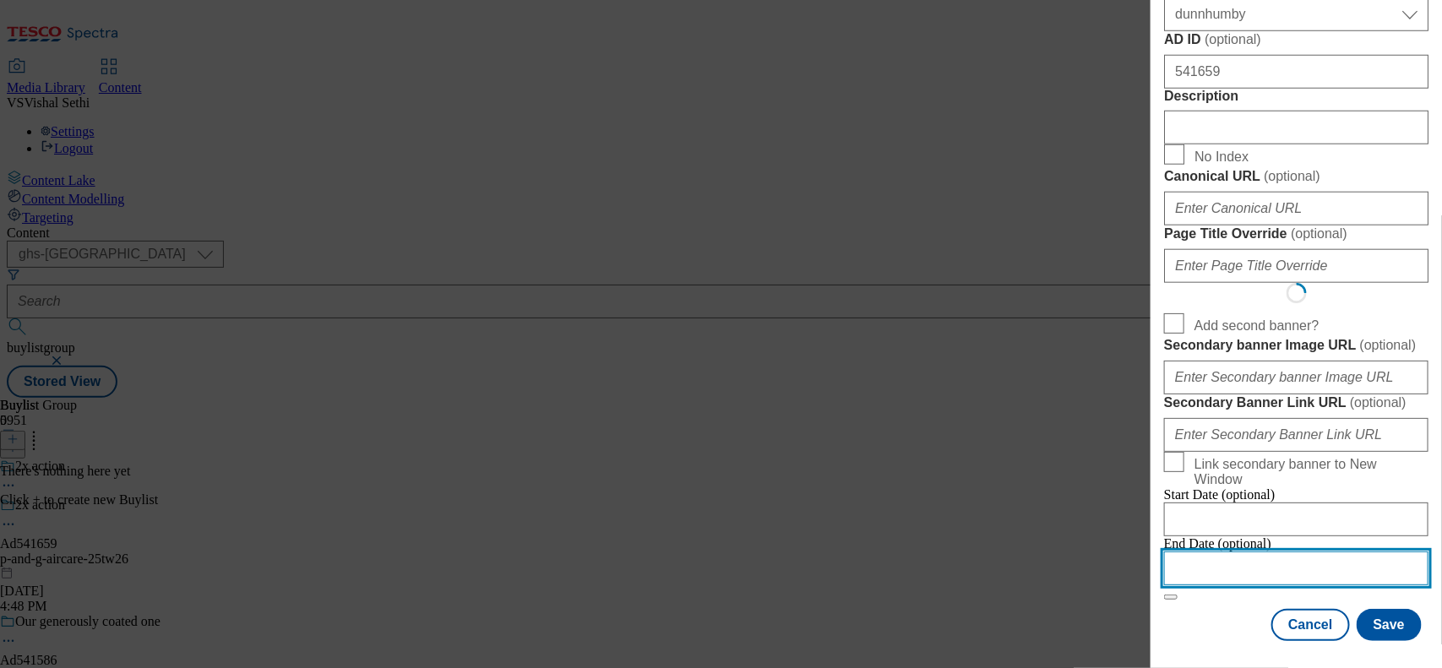
click at [1200, 559] on input "Modal" at bounding box center [1296, 569] width 264 height 34
select select "2025"
select select "August"
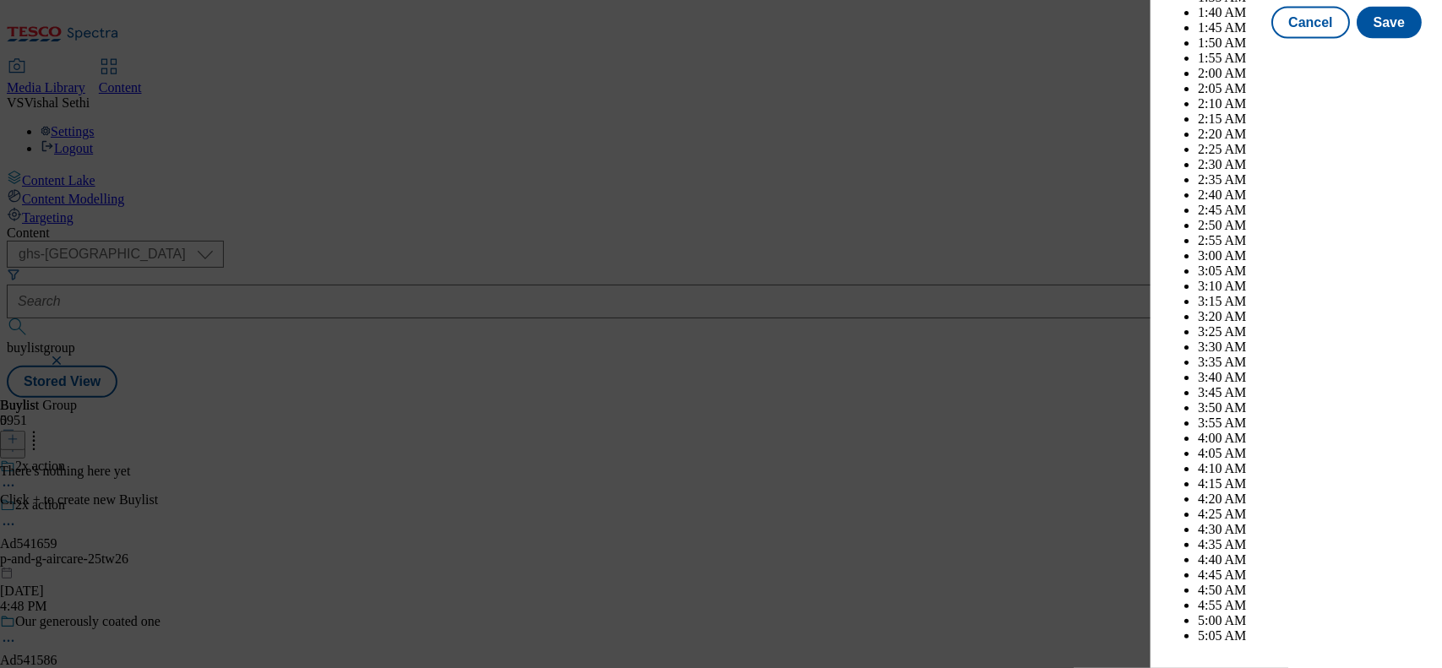
scroll to position [6345, 0]
select select "Banner"
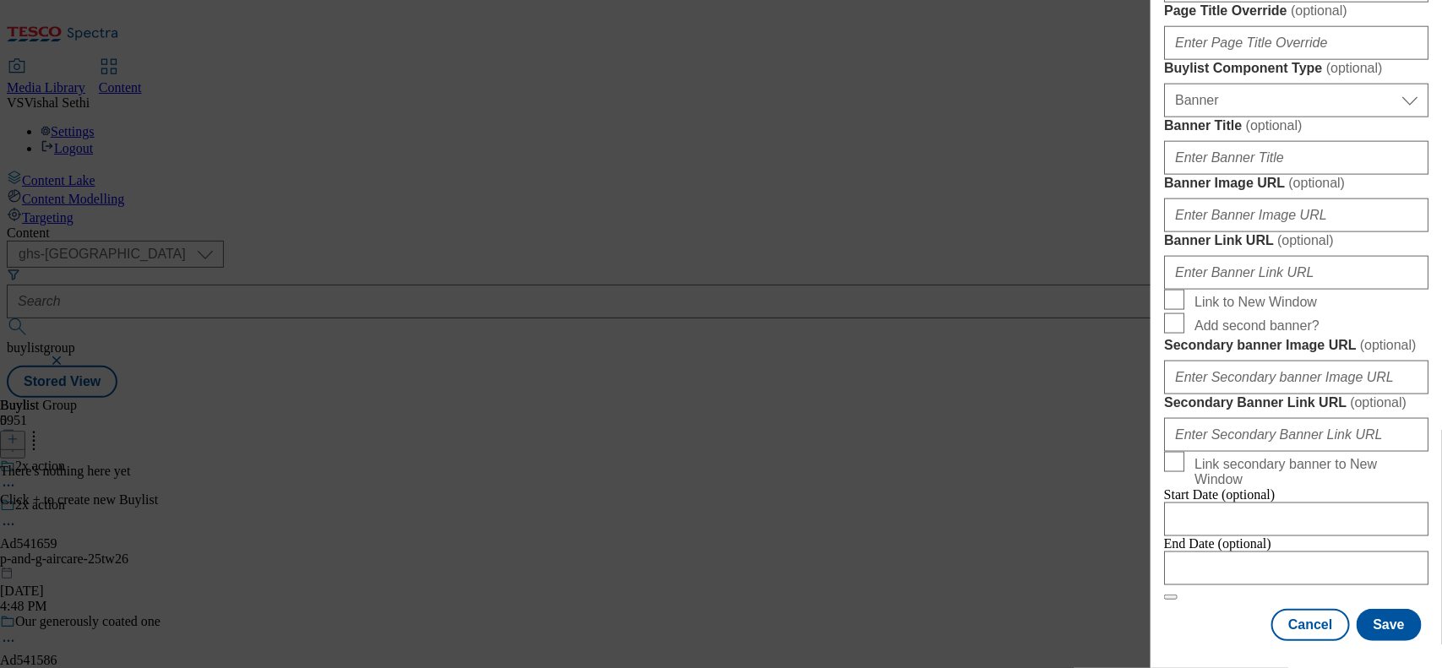
scroll to position [1624, 0]
click at [1239, 552] on input "Modal" at bounding box center [1296, 569] width 264 height 34
select select "2025"
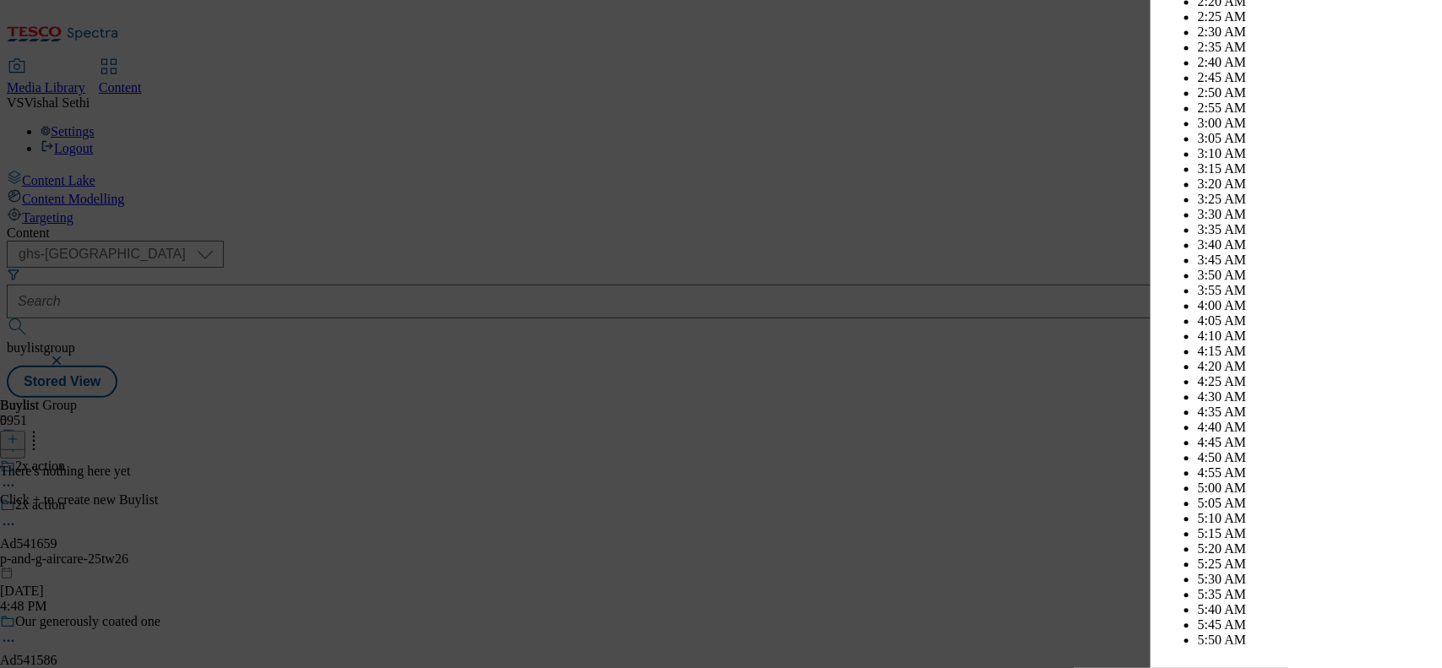
scroll to position [6345, 0]
select select "October"
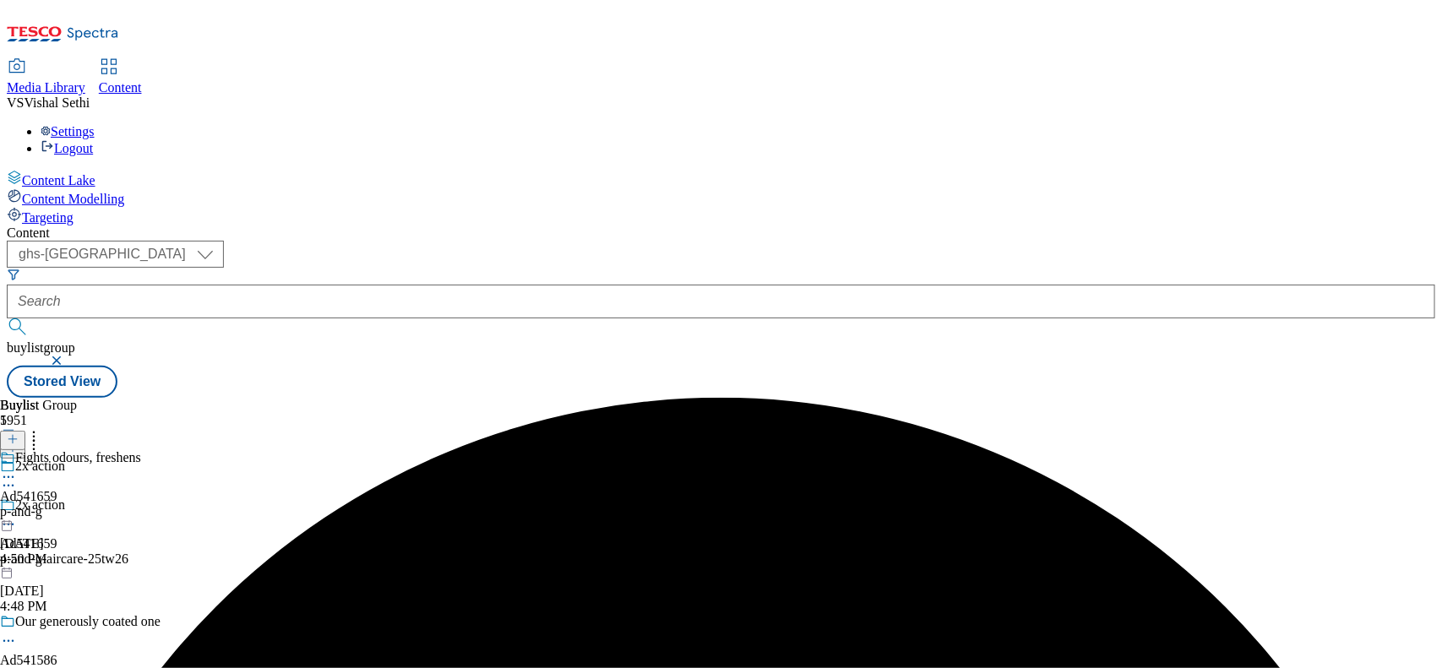
click at [141, 504] on div "p-and-g" at bounding box center [70, 511] width 141 height 15
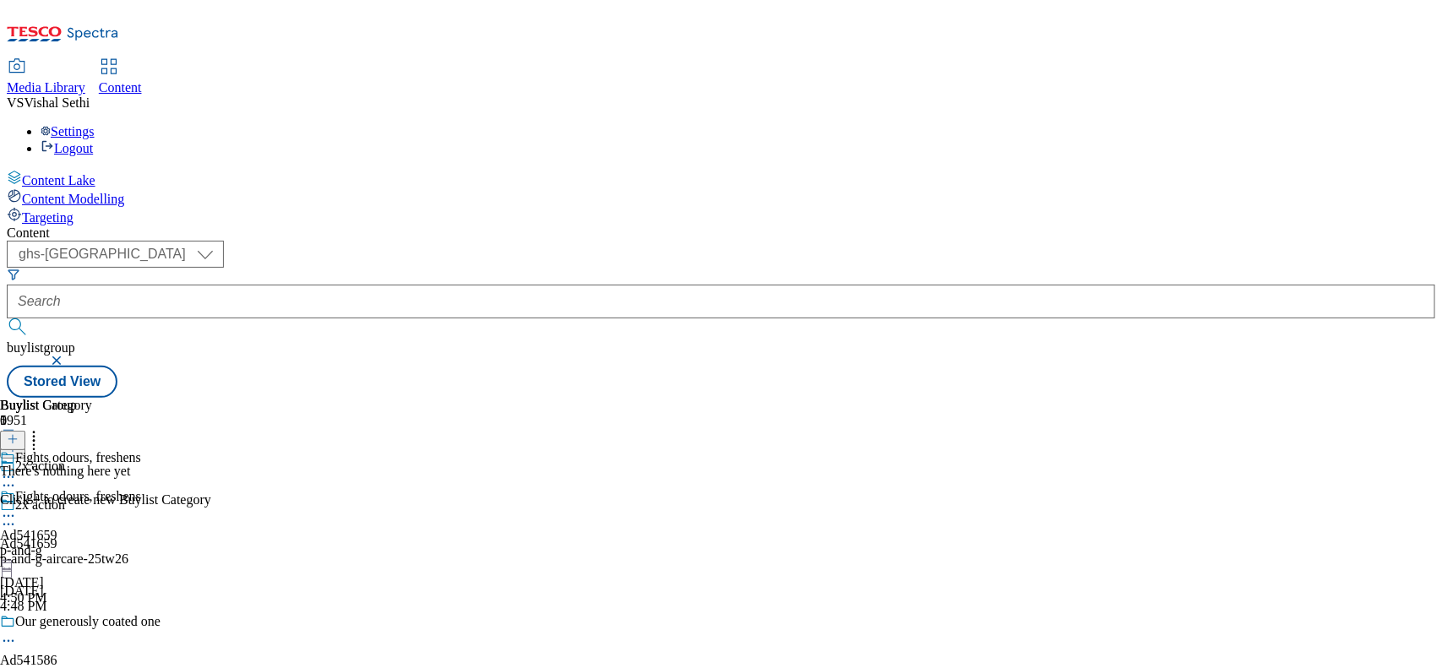
click at [25, 431] on button at bounding box center [12, 440] width 25 height 19
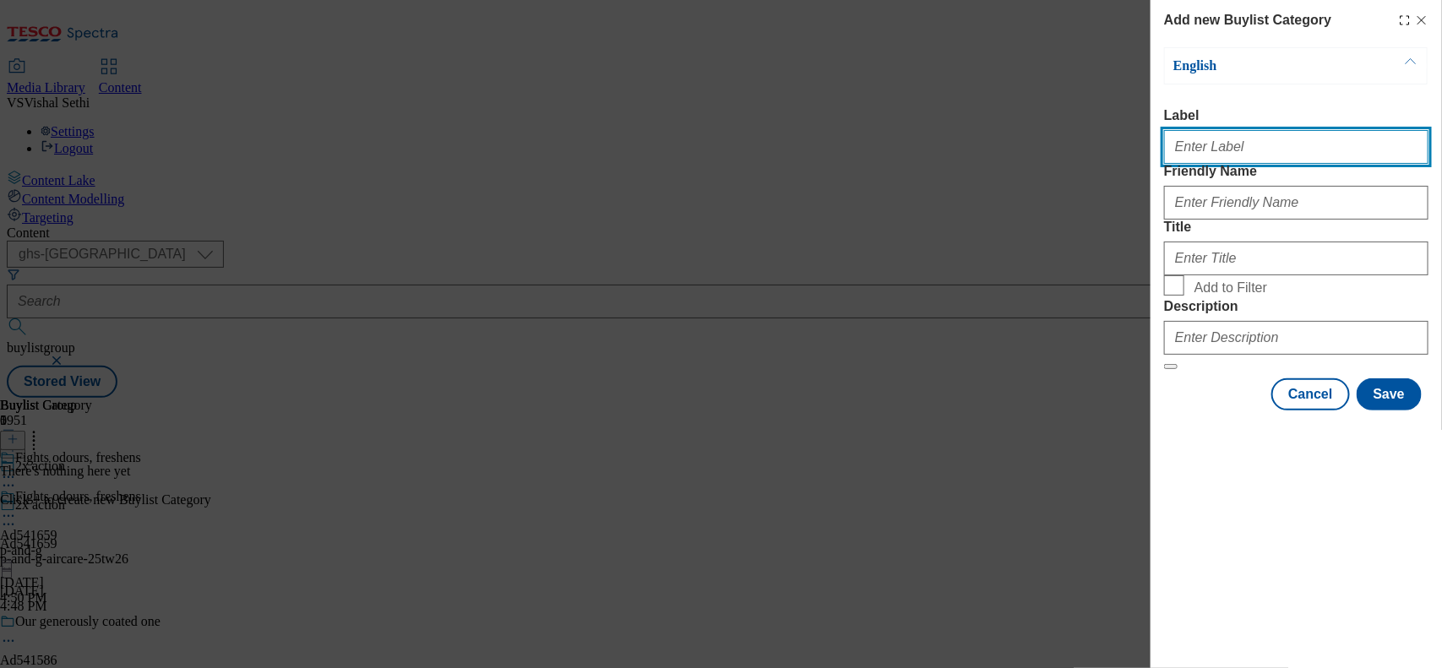
click at [1227, 161] on input "Label" at bounding box center [1296, 147] width 264 height 34
paste input "541659"
type input "Ad541659"
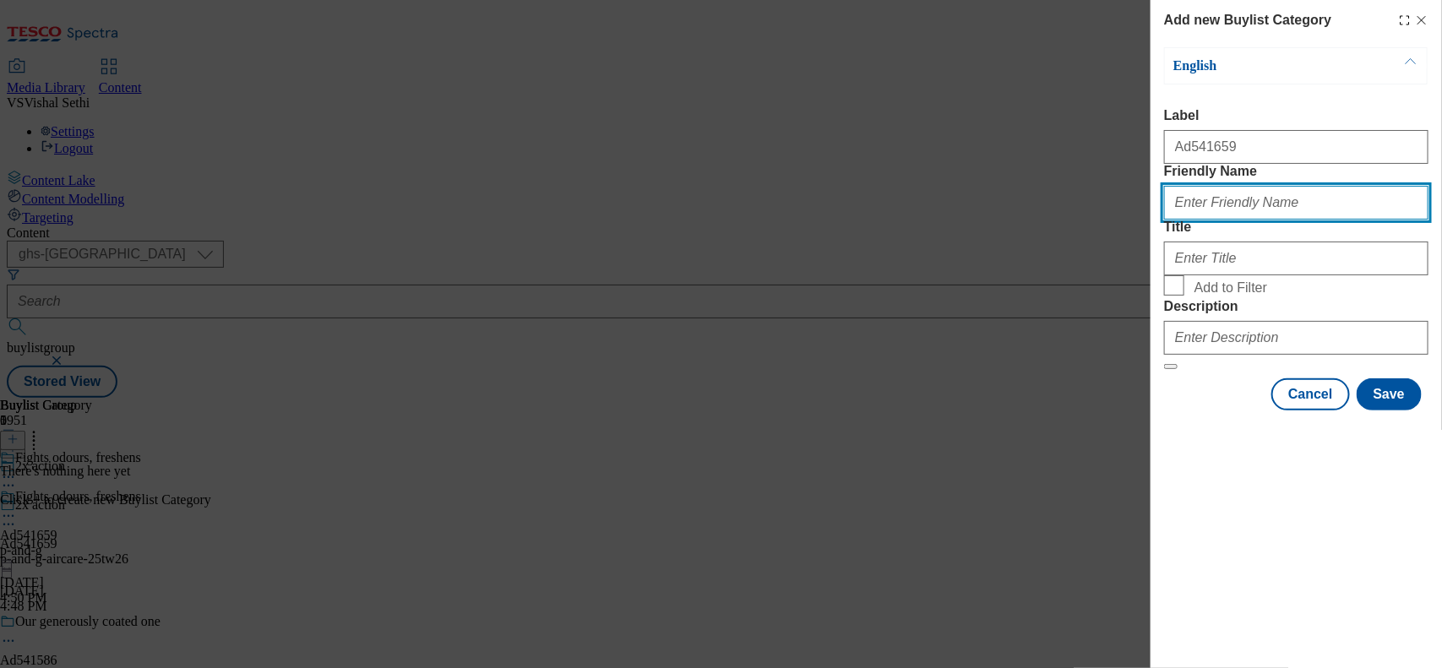
click at [1210, 220] on input "Friendly Name" at bounding box center [1296, 203] width 264 height 34
type input "p-and-g-aircare"
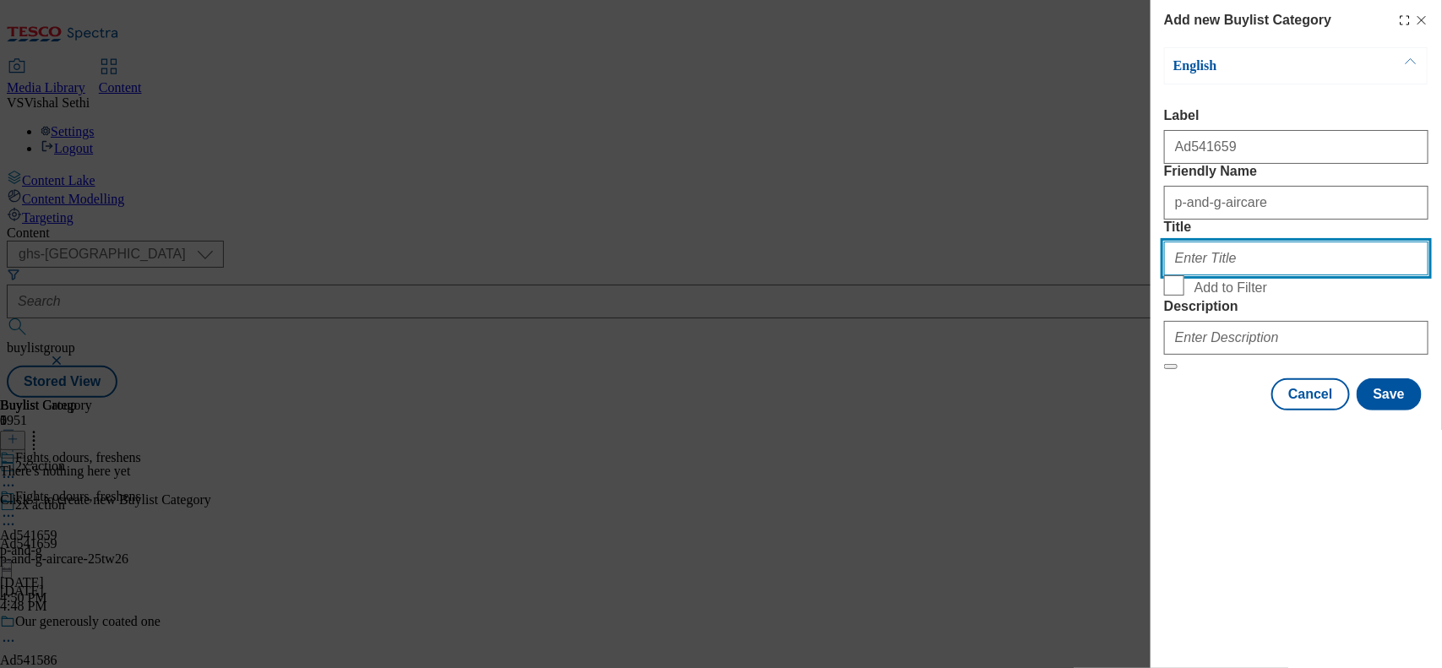
click at [1239, 275] on input "Title" at bounding box center [1296, 259] width 264 height 34
paste input "P&G"
type input "P&G"
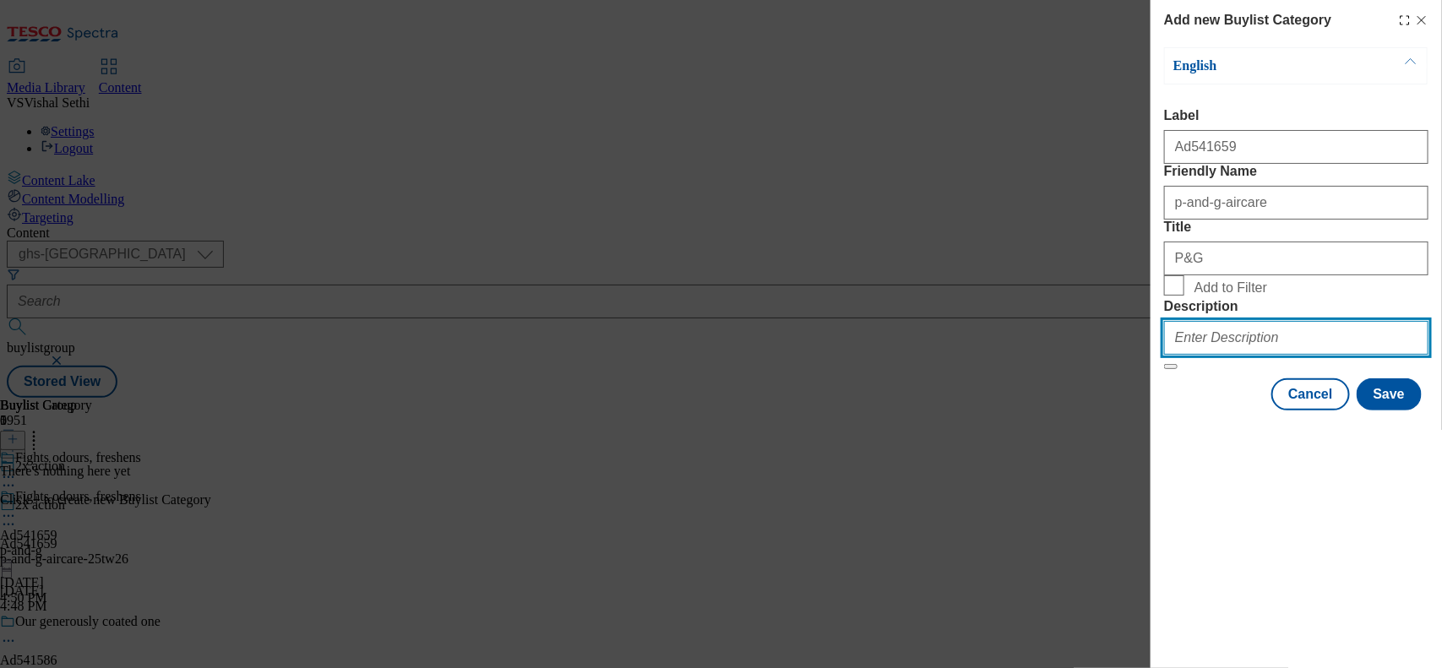
click at [1200, 355] on input "Description" at bounding box center [1296, 338] width 264 height 34
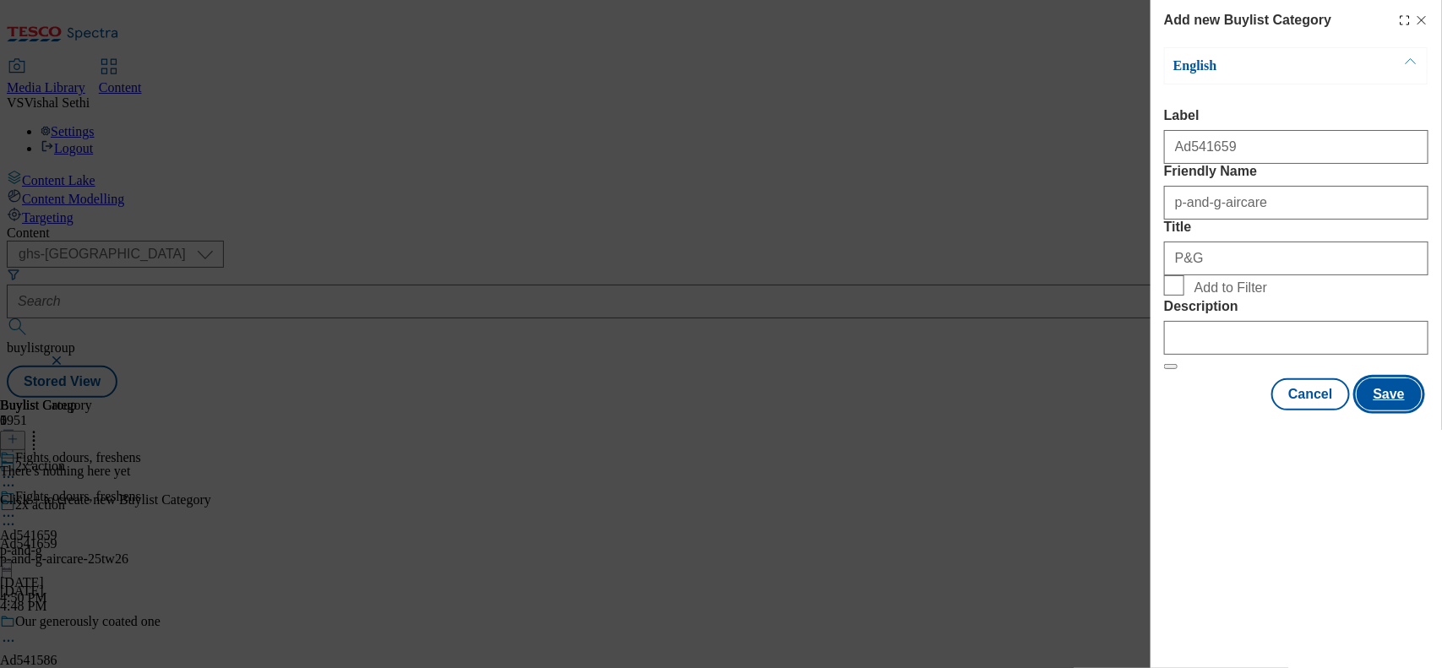
click at [1391, 411] on button "Save" at bounding box center [1389, 394] width 65 height 32
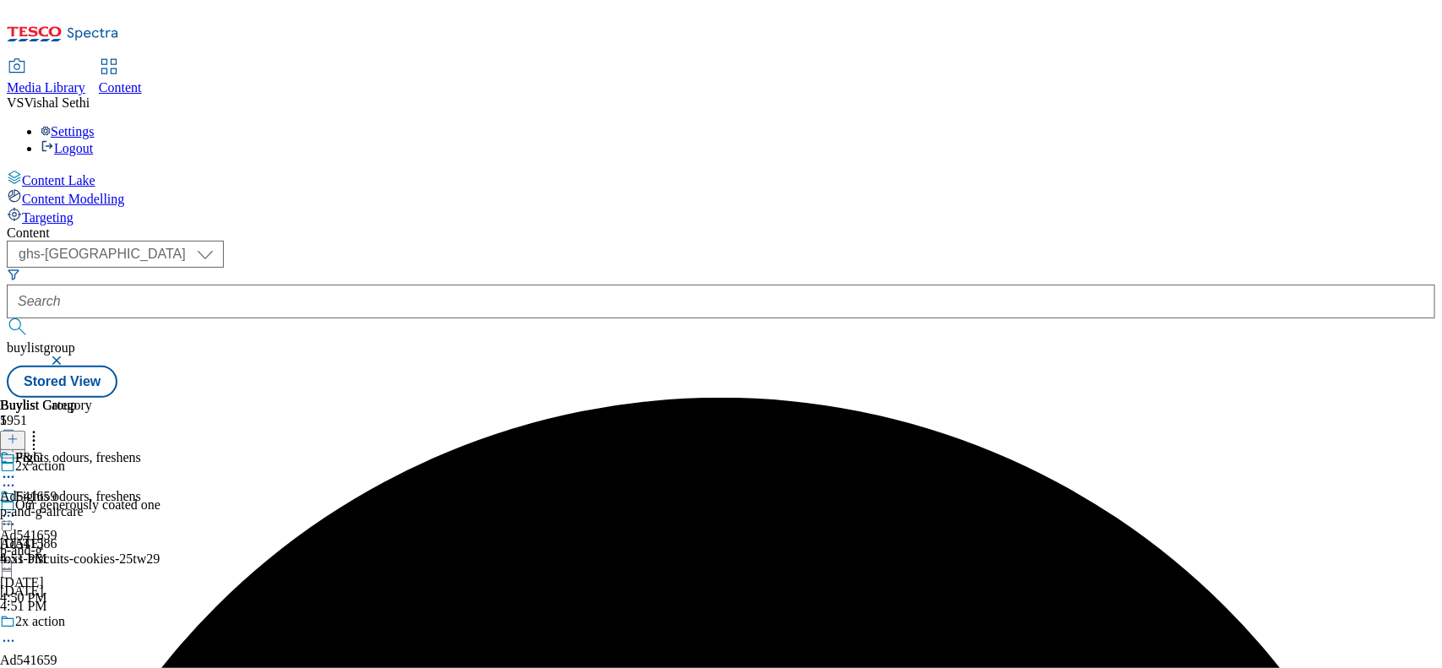
click at [92, 504] on div "p-and-g-aircare" at bounding box center [46, 511] width 92 height 15
click at [19, 433] on icon at bounding box center [13, 439] width 12 height 12
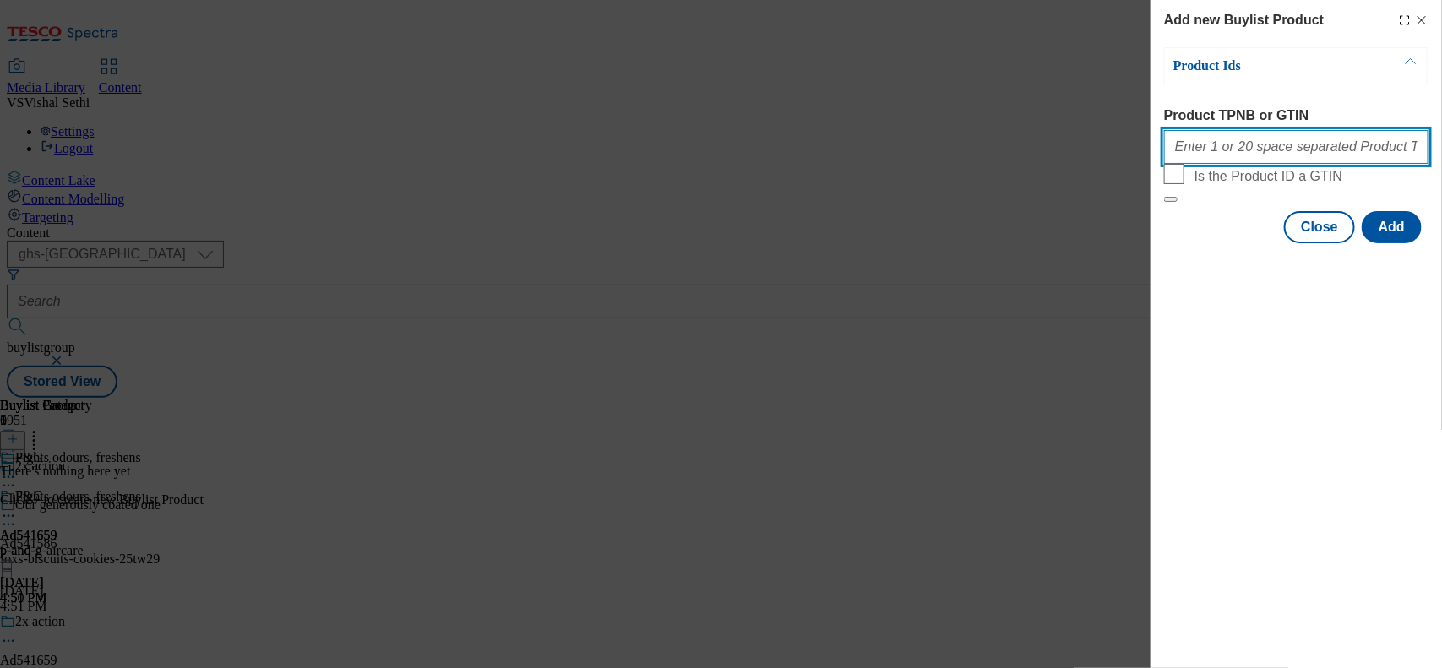
click at [1195, 145] on input "Product TPNB or GTIN" at bounding box center [1296, 147] width 264 height 34
paste input "96976737 96813165 96870620, 96976737 96813165 96870620"
type input "96976737 96813165 96870620, 96976737 96813165 96870620"
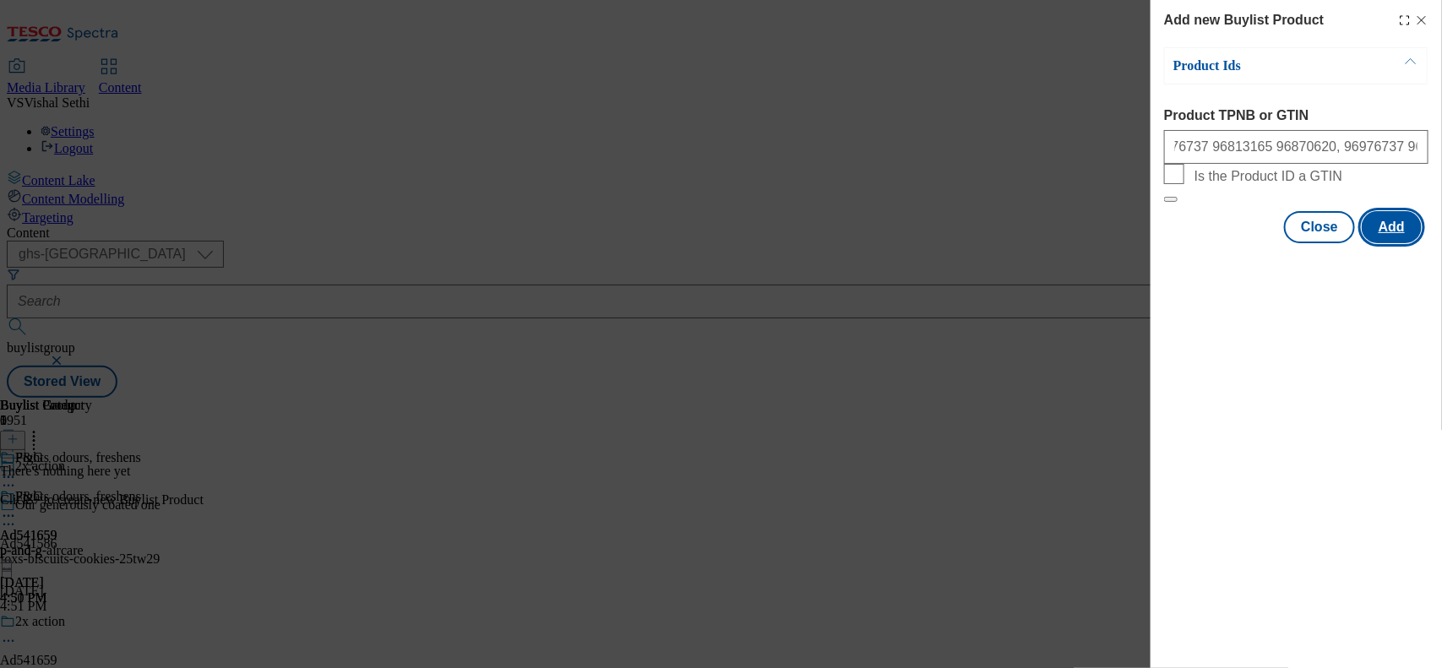
click at [1401, 243] on button "Add" at bounding box center [1392, 227] width 60 height 32
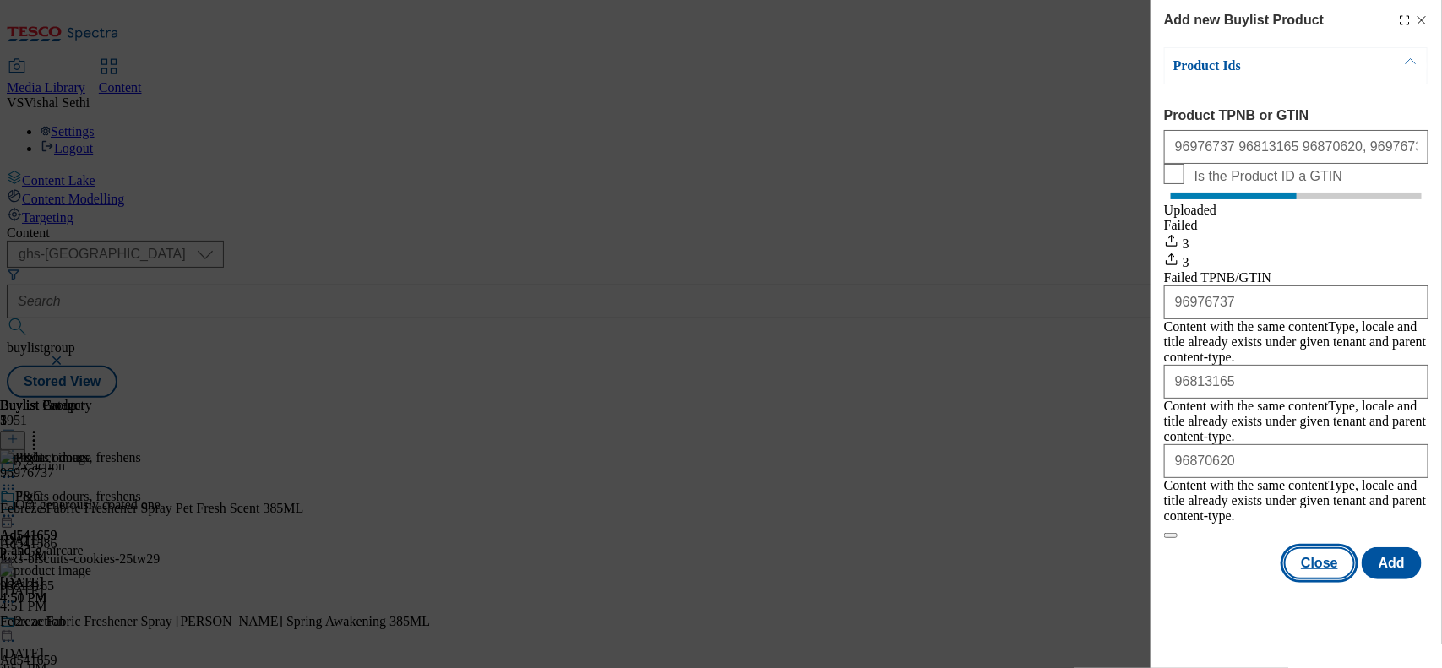
click at [1331, 547] on button "Close" at bounding box center [1319, 563] width 71 height 32
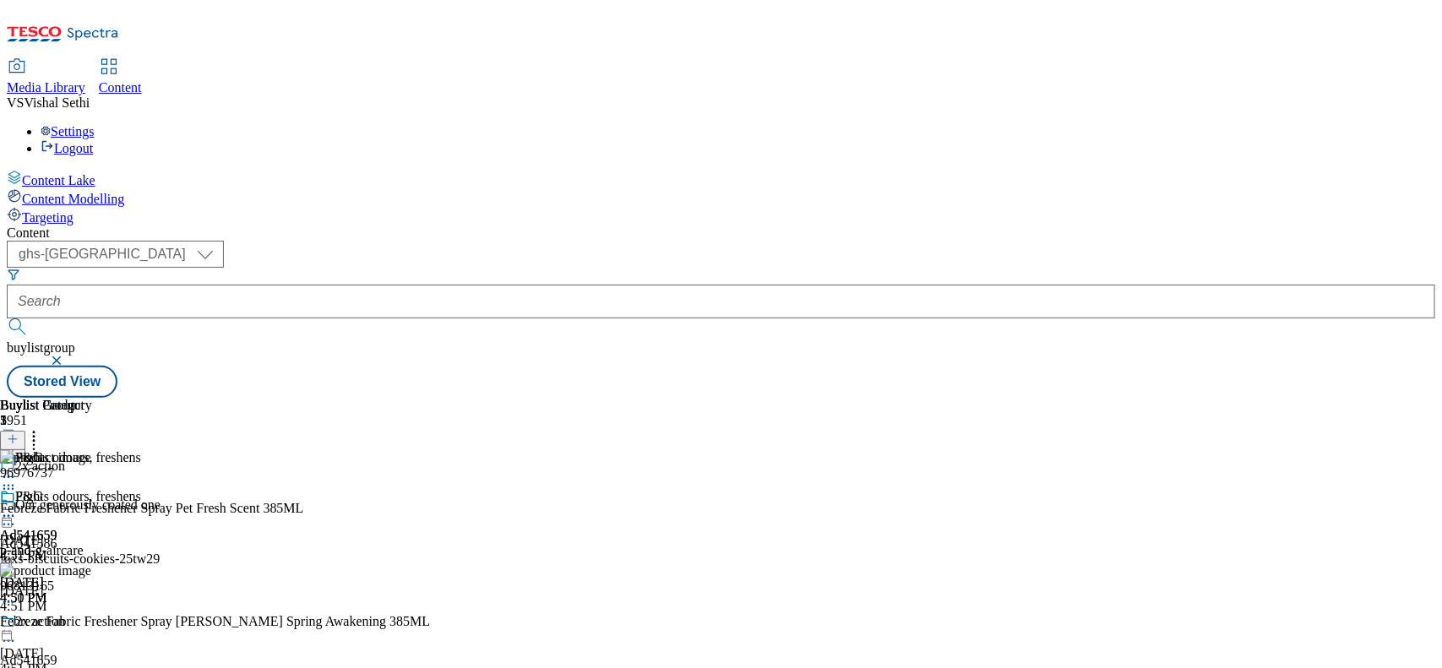
click at [342, 498] on div "Our generously coated one Ad541586 foxs-biscuits-cookies-25tw29 [DATE] 4:51 PM" at bounding box center [171, 556] width 342 height 117
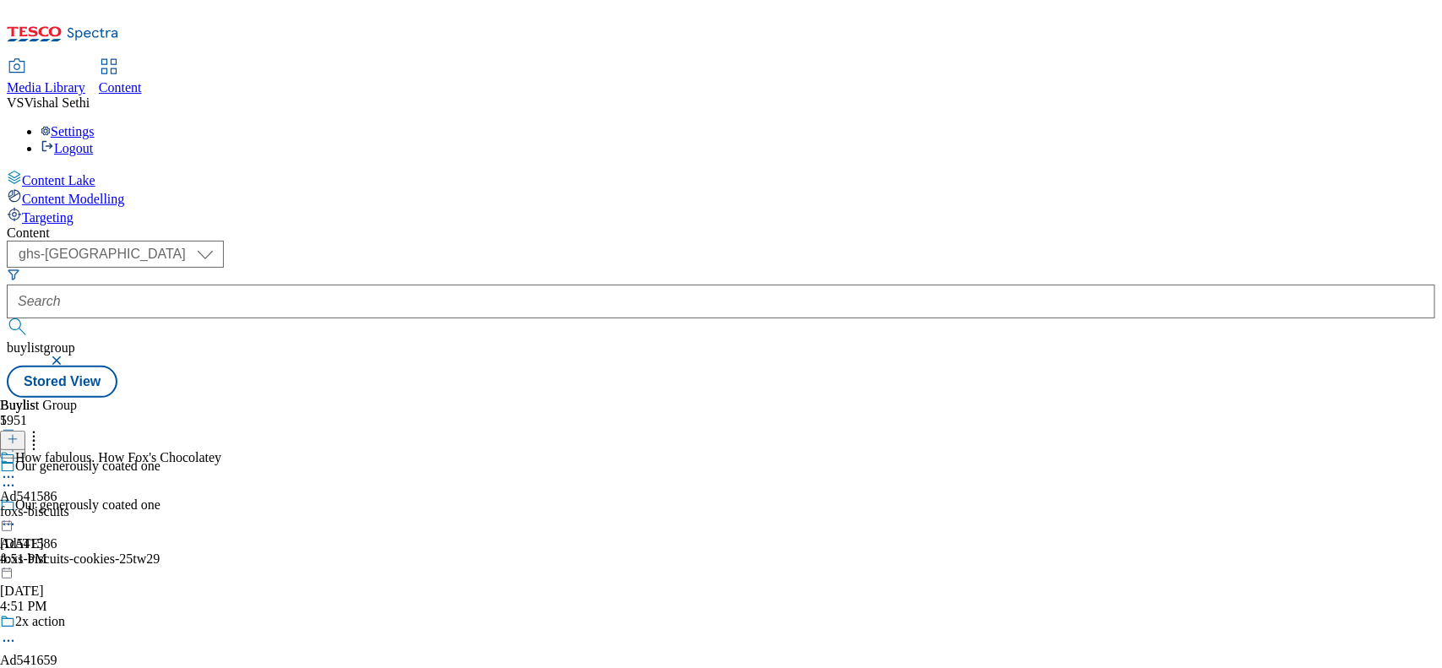
click at [342, 614] on div "2x action Ad541659 p-and-g-aircare-25tw26 [DATE] 4:48 PM" at bounding box center [171, 672] width 342 height 117
click at [17, 633] on icon at bounding box center [8, 641] width 17 height 17
click at [72, 667] on span "Edit" at bounding box center [61, 677] width 19 height 13
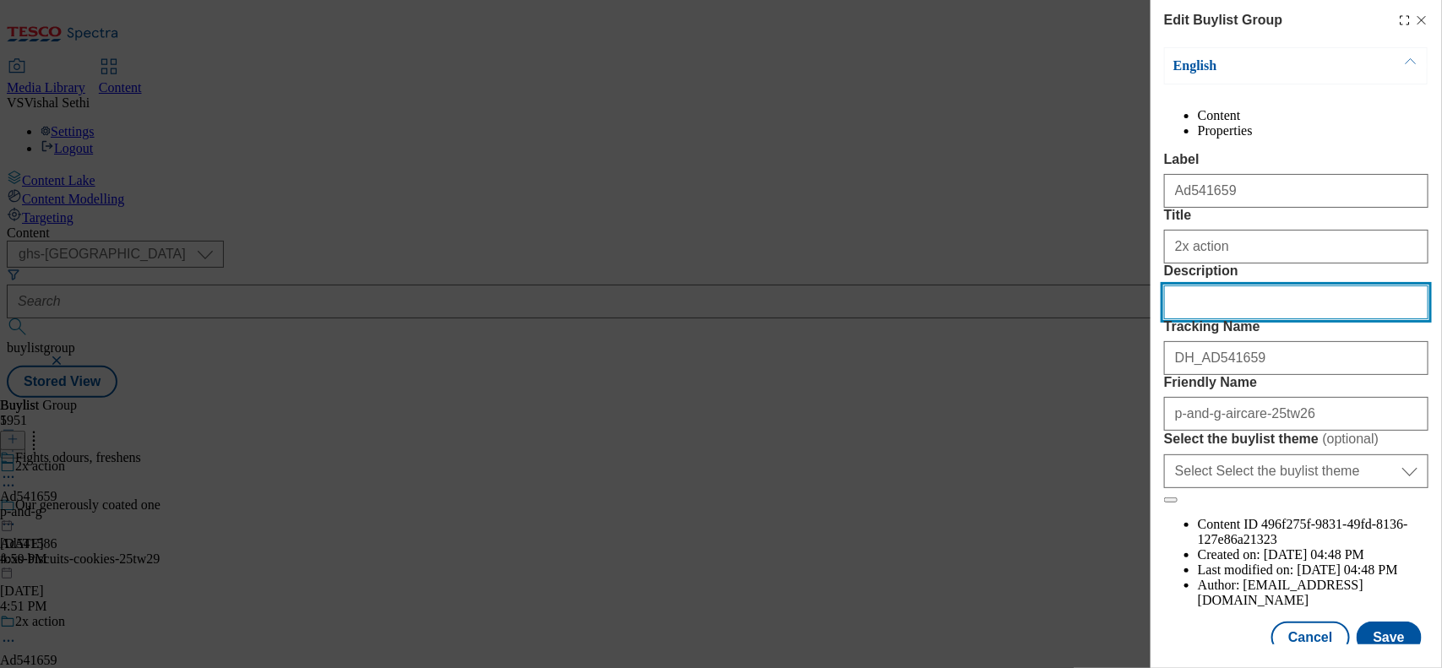
click at [1234, 319] on input "Description" at bounding box center [1296, 303] width 264 height 34
paste input "Febreze Fabric Freshner Spray Pet Fresh Scent 285 ML"
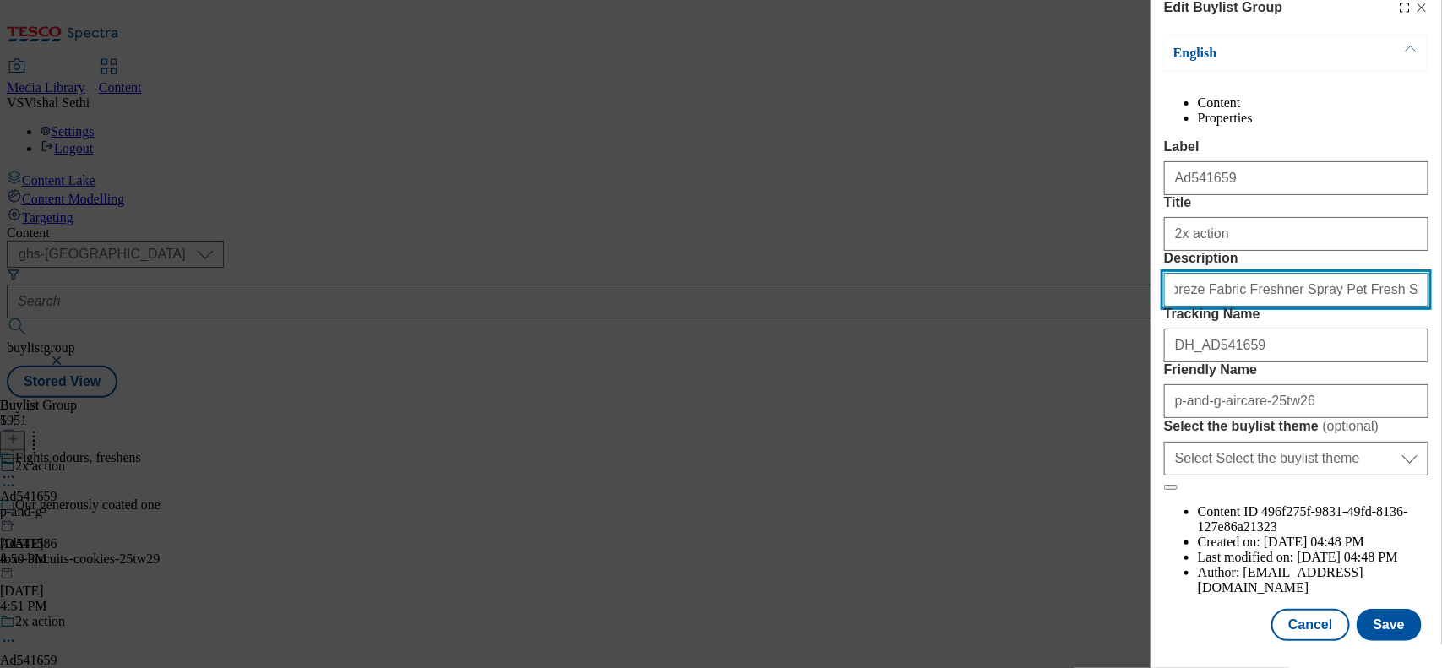
type input "Febreze Fabric Freshner Spray Pet Fresh Scent 285 ML"
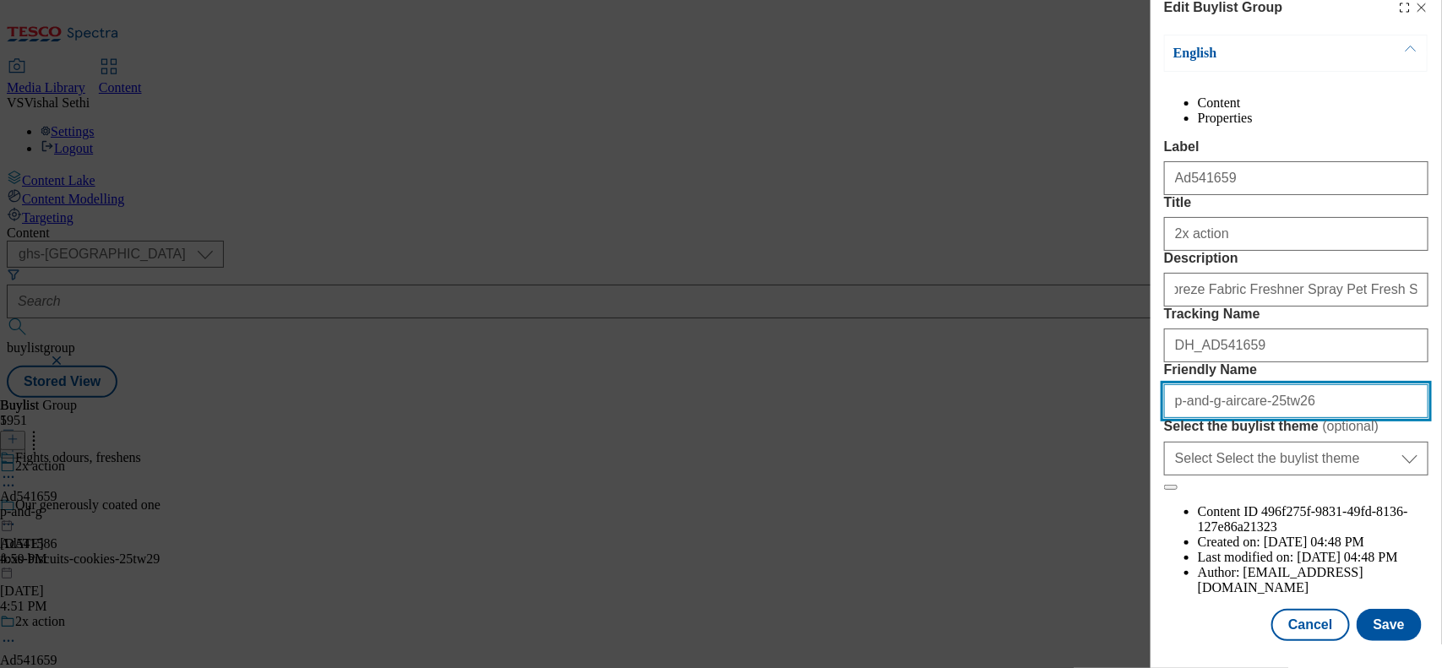
click at [1248, 418] on input "p-and-g-aircare-25tw26" at bounding box center [1296, 401] width 264 height 34
drag, startPoint x: 1307, startPoint y: 443, endPoint x: 1060, endPoint y: 454, distance: 246.9
click at [1060, 454] on div "Edit Buylist Group English Content Properties Label Ad541659 Title 2x action De…" at bounding box center [721, 334] width 1442 height 668
type input "p-and-g-febreze-fabric-freshner-spray-25tw26"
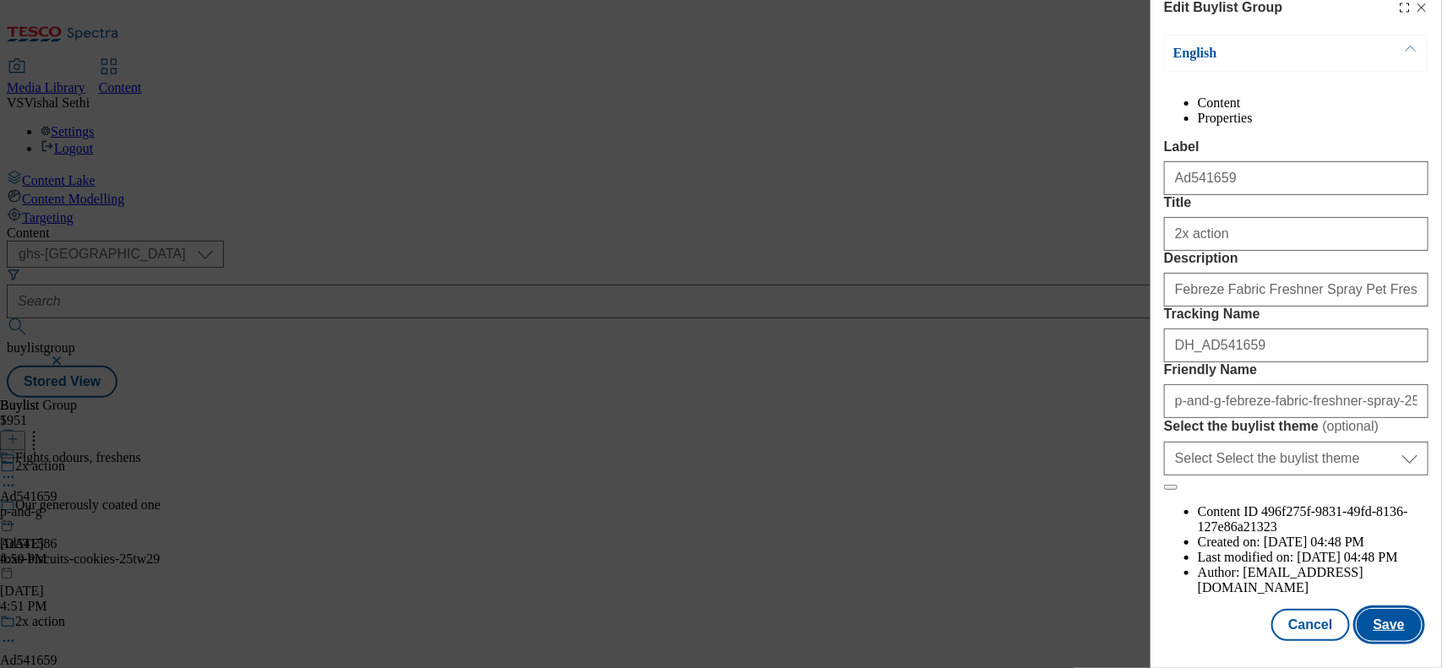
click at [1371, 610] on button "Save" at bounding box center [1389, 625] width 65 height 32
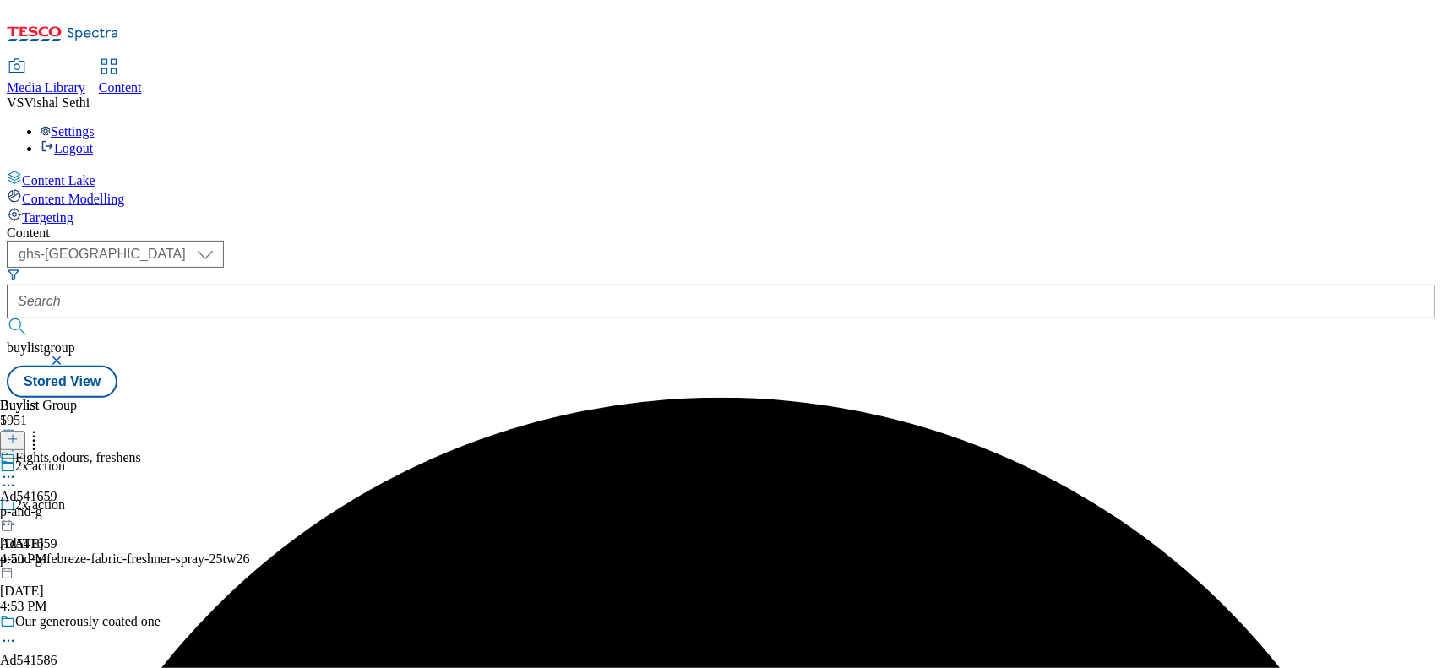
click at [141, 504] on div "p-and-g" at bounding box center [70, 511] width 141 height 15
click at [17, 508] on icon at bounding box center [8, 516] width 17 height 17
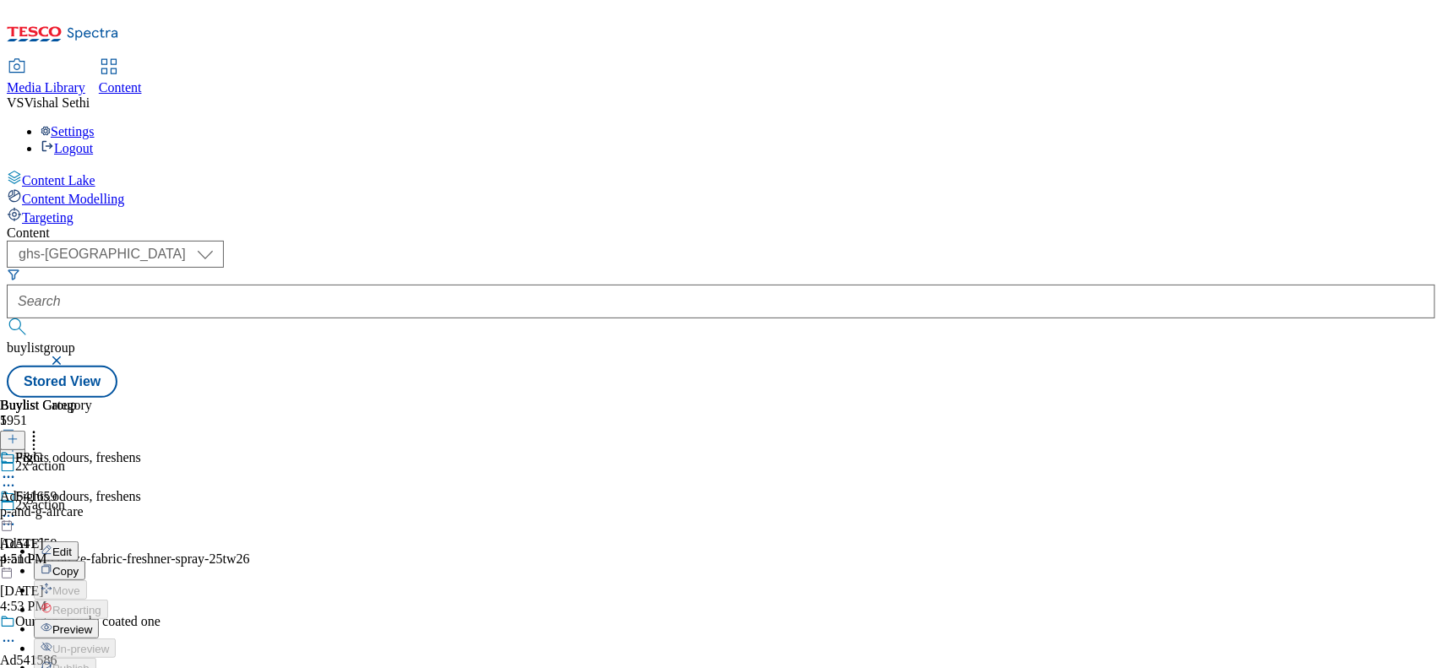
click at [79, 541] on button "Edit" at bounding box center [56, 550] width 45 height 19
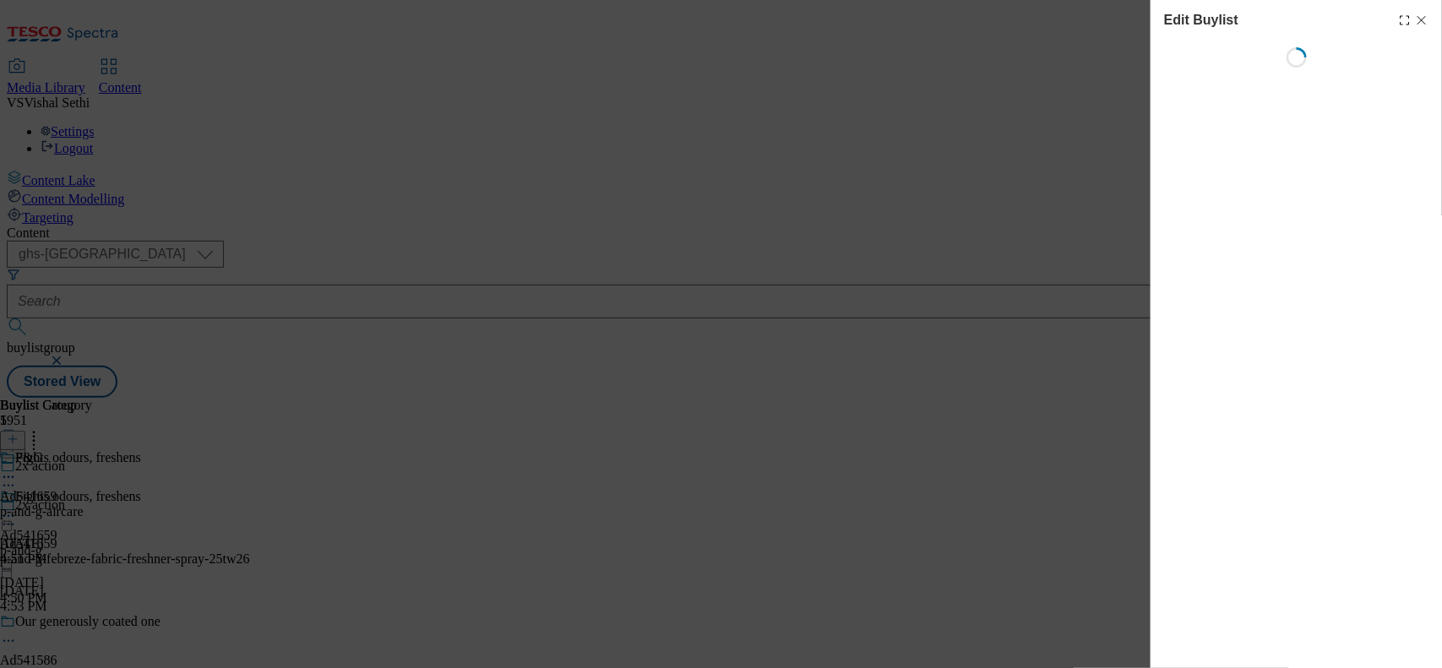
select select "tactical"
select select "supplier funded short term 1-3 weeks"
select select "dunnhumby"
select select "Banner"
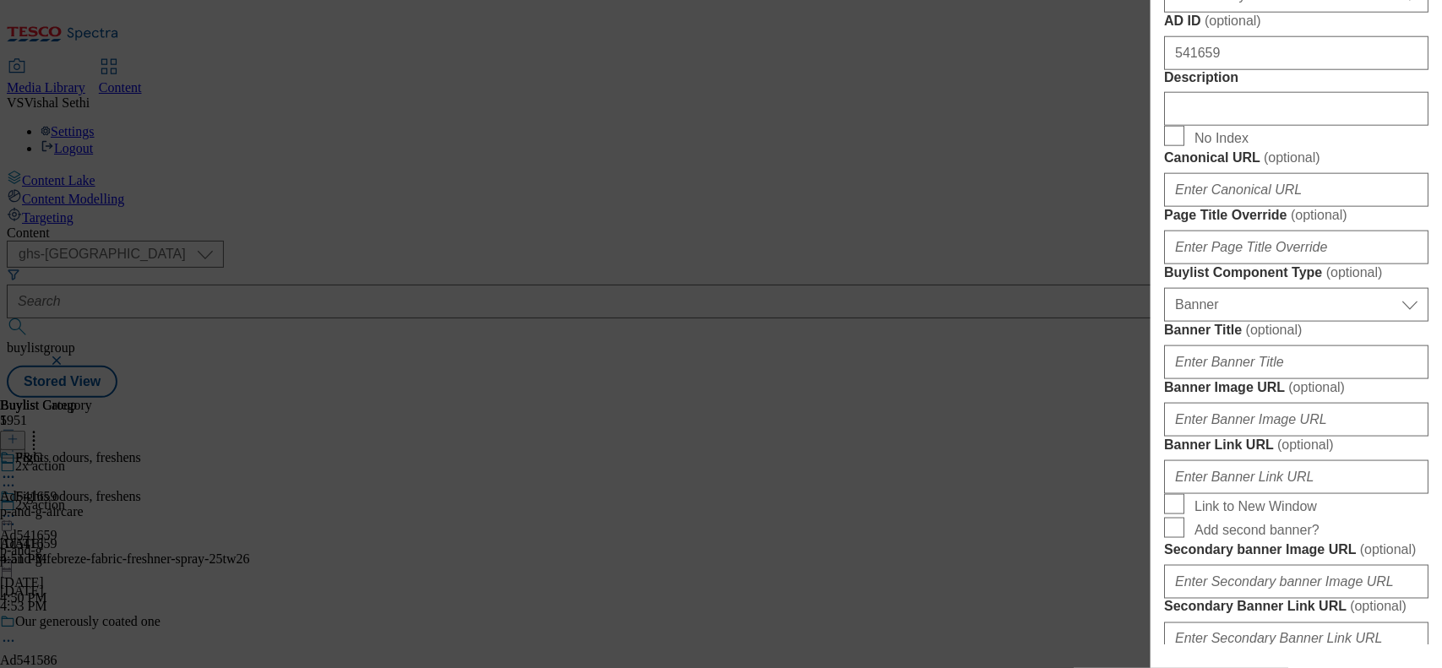
scroll to position [845, 0]
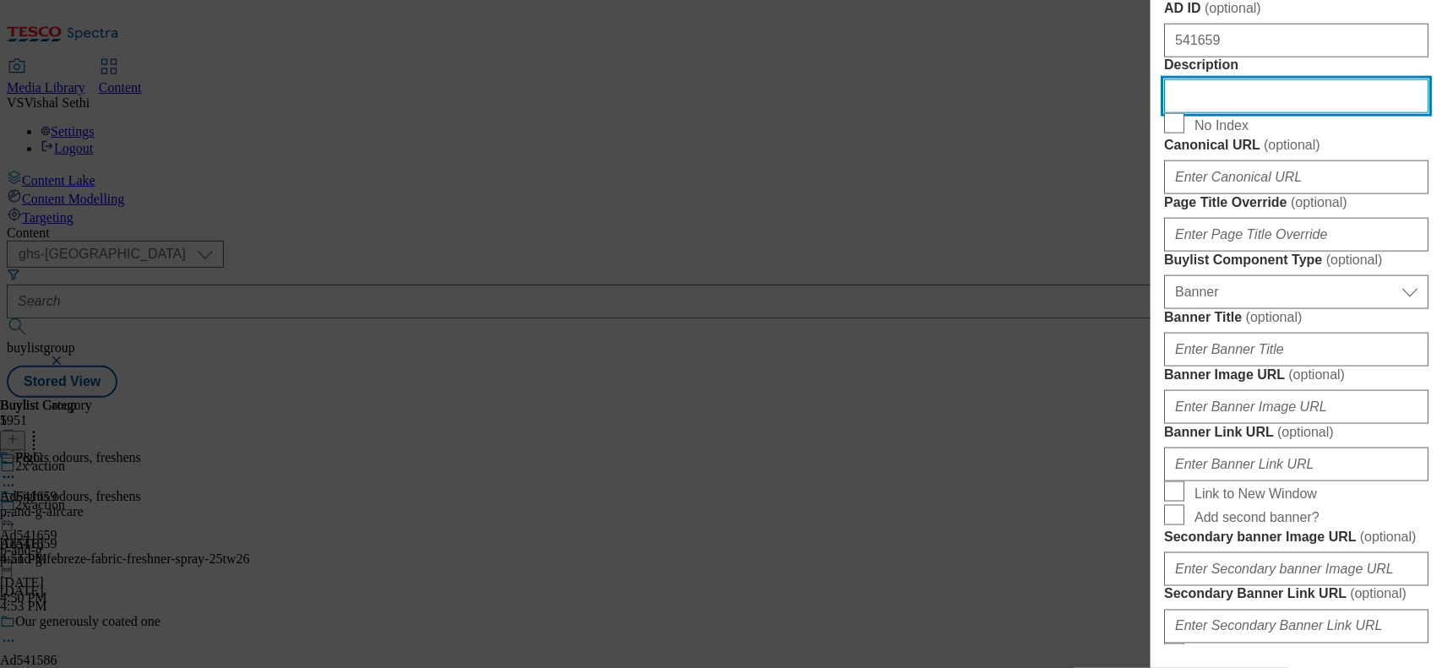
click at [1214, 113] on input "Description" at bounding box center [1296, 96] width 264 height 34
paste input "Febreze Fabric Freshner Spray Pet Fresh Scent 285 ML"
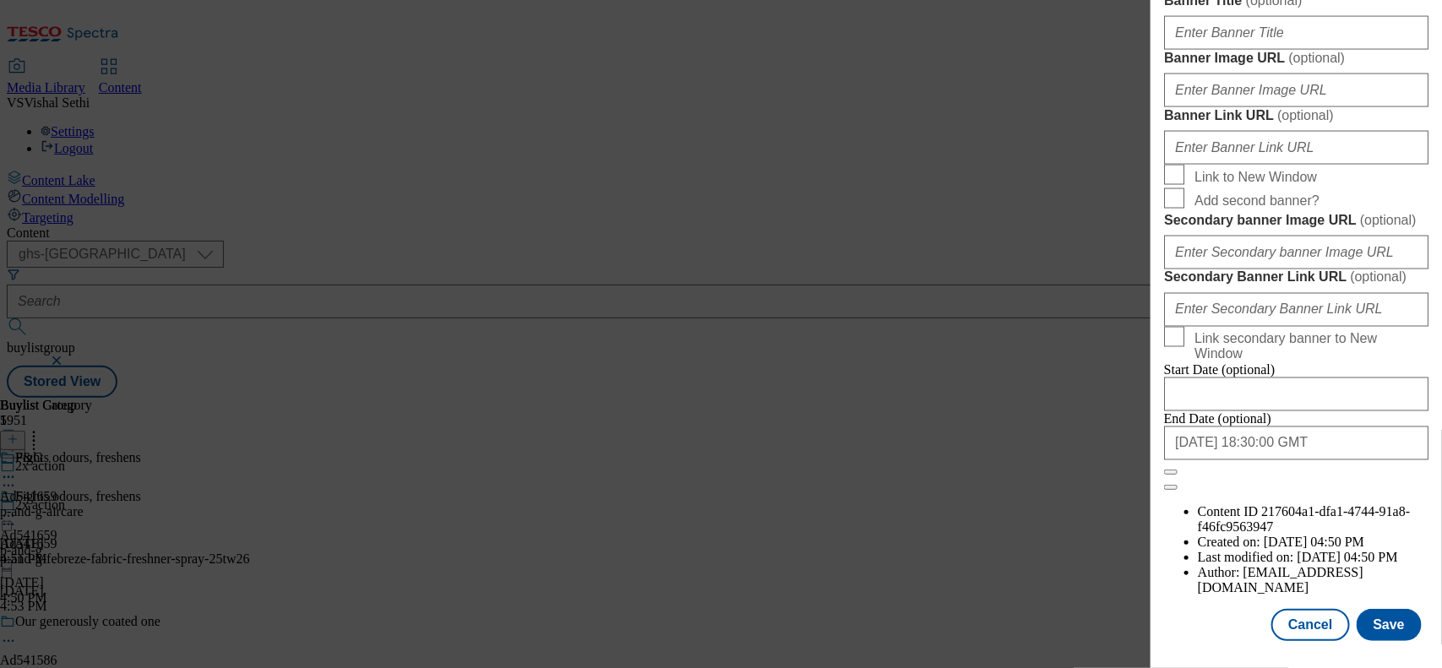
scroll to position [1803, 0]
type input "Febreze Fabric Freshner Spray Pet Fresh Scent 285 ML"
click at [1383, 609] on button "Save" at bounding box center [1389, 625] width 65 height 32
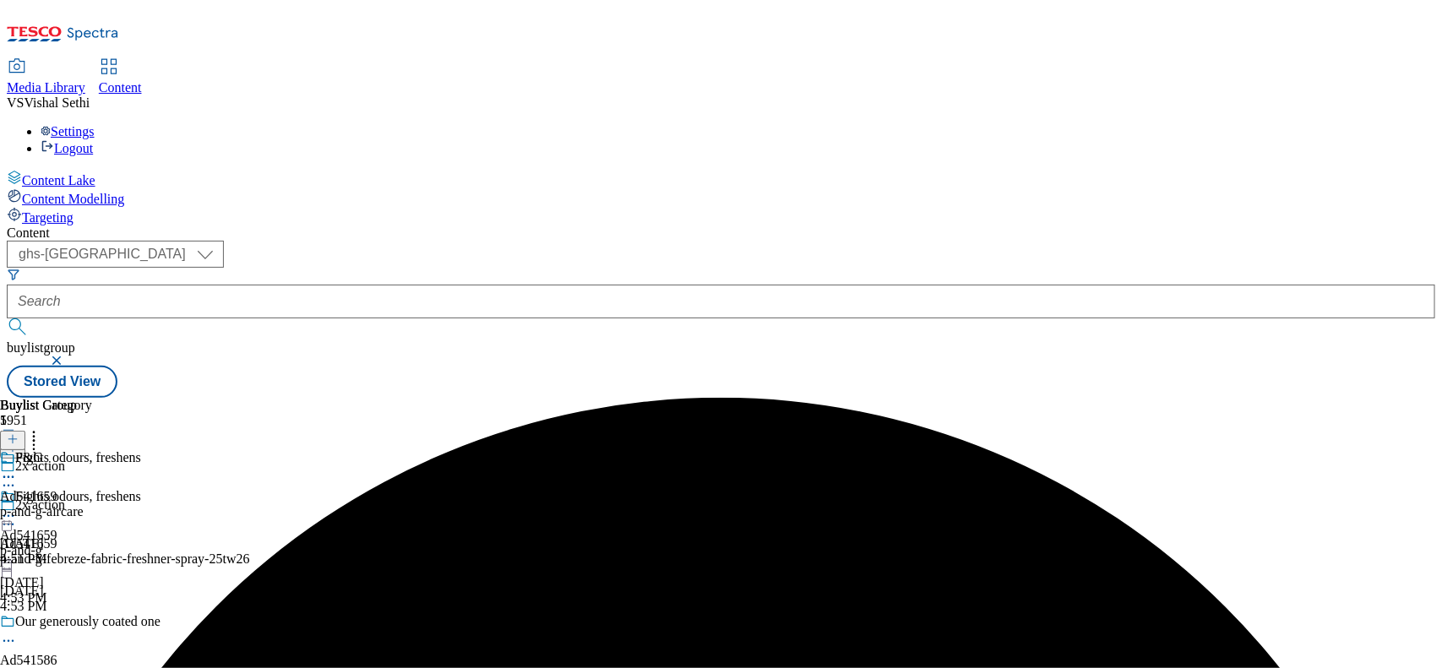
click at [17, 469] on icon at bounding box center [8, 477] width 17 height 17
click at [72, 507] on span "Edit" at bounding box center [61, 513] width 19 height 13
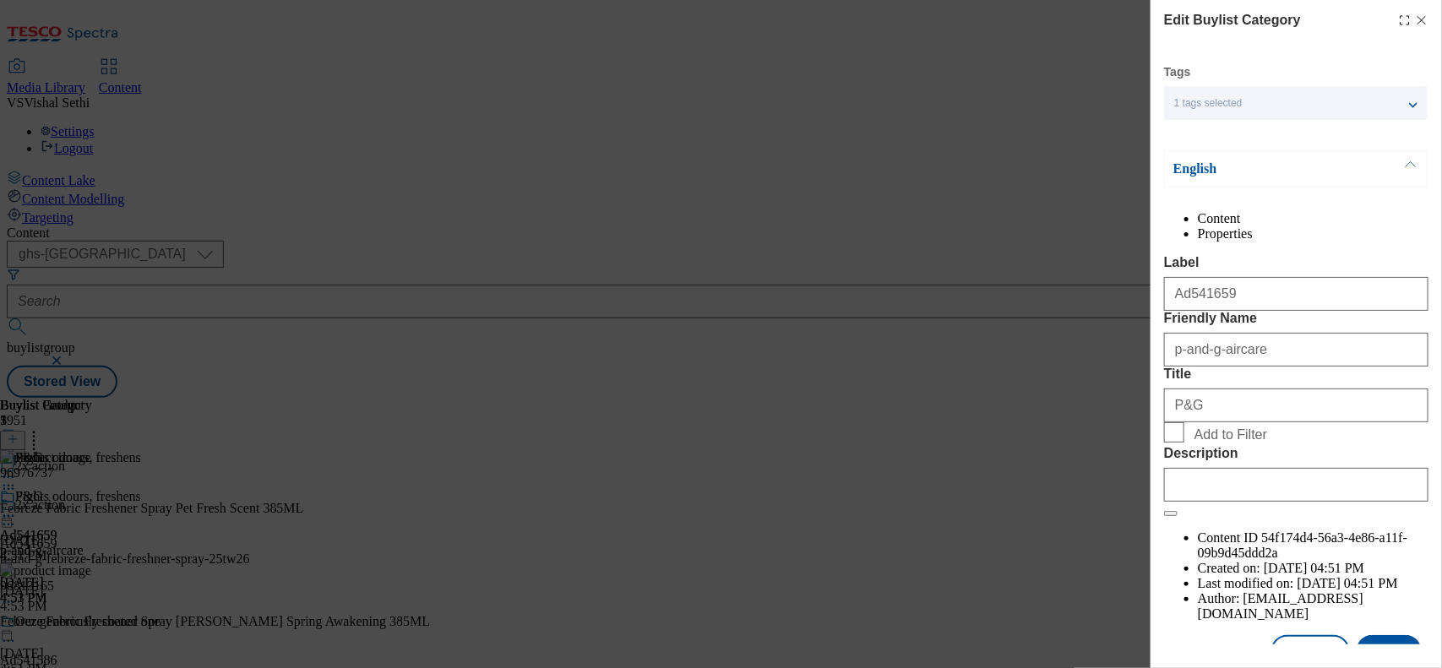
scroll to position [86, 0]
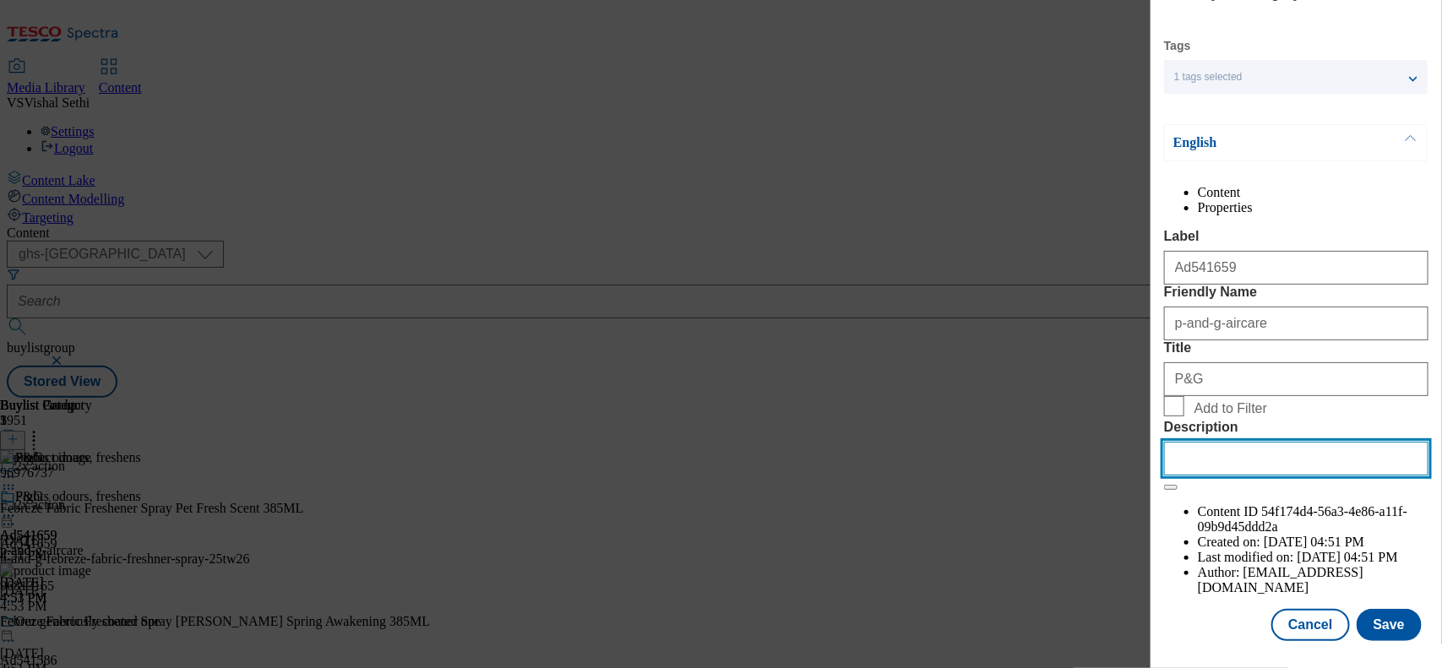
click at [1240, 476] on input "Description" at bounding box center [1296, 459] width 264 height 34
paste input "Febreze Fabric Freshner Spray Pet Fresh Scent 285 ML"
type input "Febreze Fabric Freshner Spray Pet Fresh Scent 285 ML"
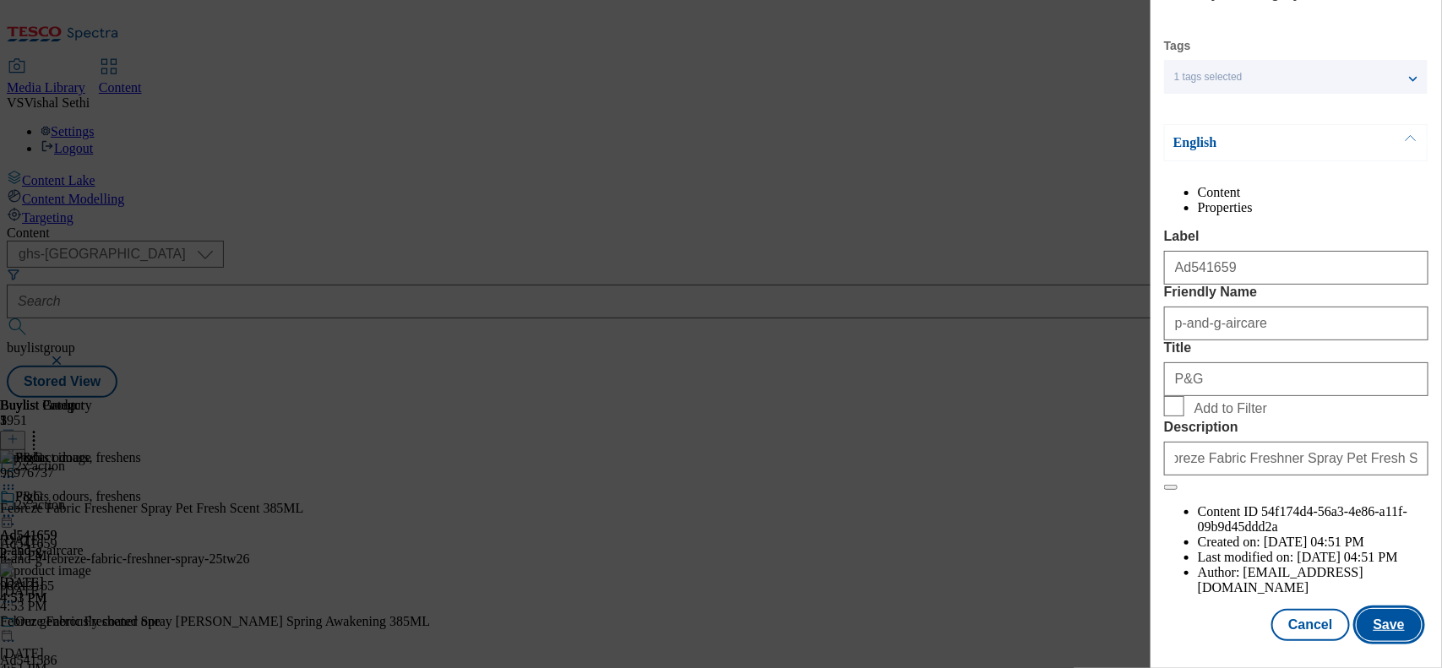
click at [1381, 617] on button "Save" at bounding box center [1389, 625] width 65 height 32
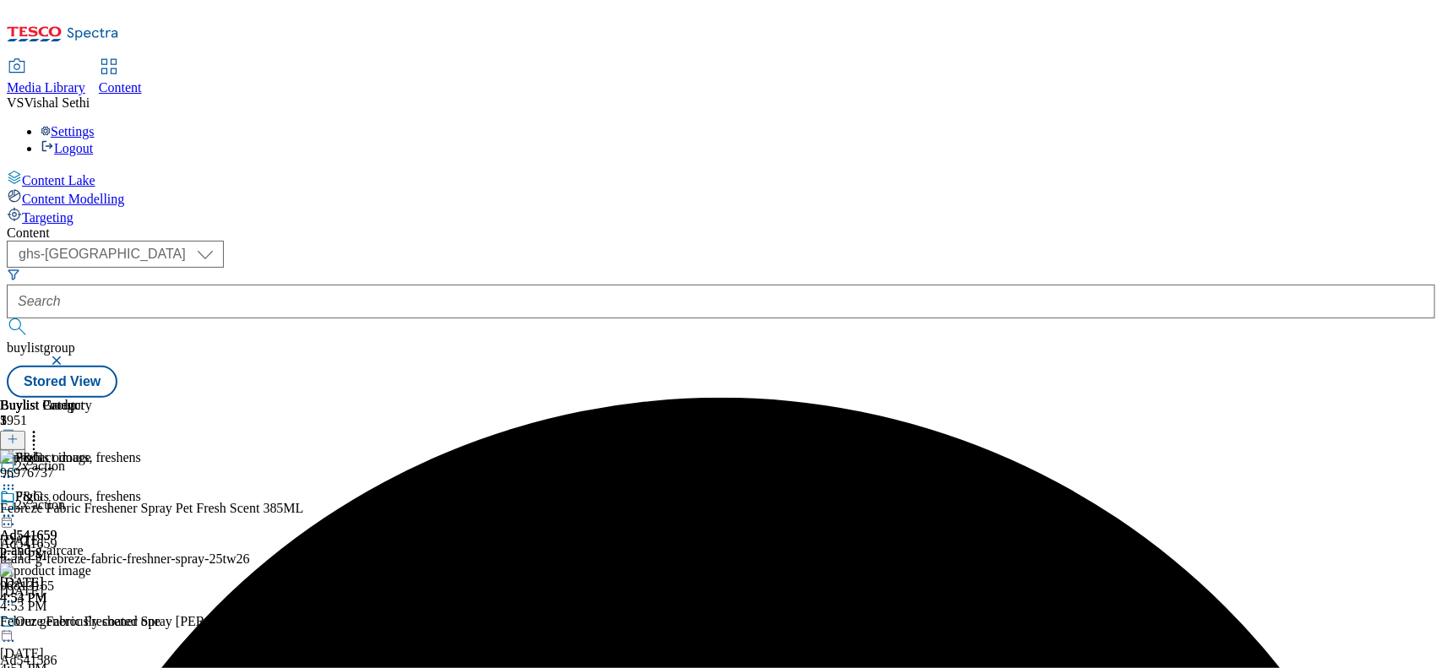
click at [92, 543] on div "p-and-g-aircare" at bounding box center [46, 550] width 92 height 15
click at [17, 508] on icon at bounding box center [8, 516] width 17 height 17
click at [79, 541] on button "Edit" at bounding box center [56, 550] width 45 height 19
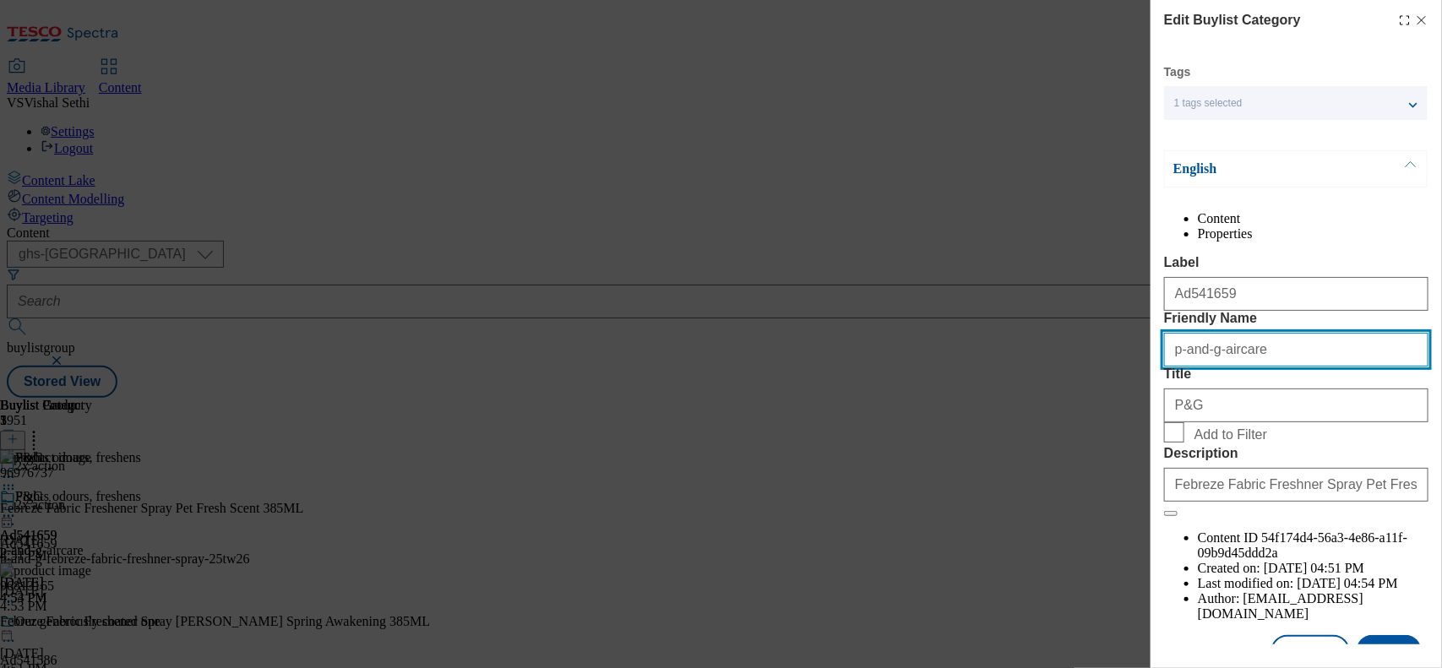
drag, startPoint x: 1269, startPoint y: 427, endPoint x: 1063, endPoint y: 380, distance: 211.5
click at [1064, 380] on div "Edit Buylist Category Tags 1 tags selected buylist category English Content Pro…" at bounding box center [721, 334] width 1442 height 668
paste input "febreze-fabric-freshner-spray"
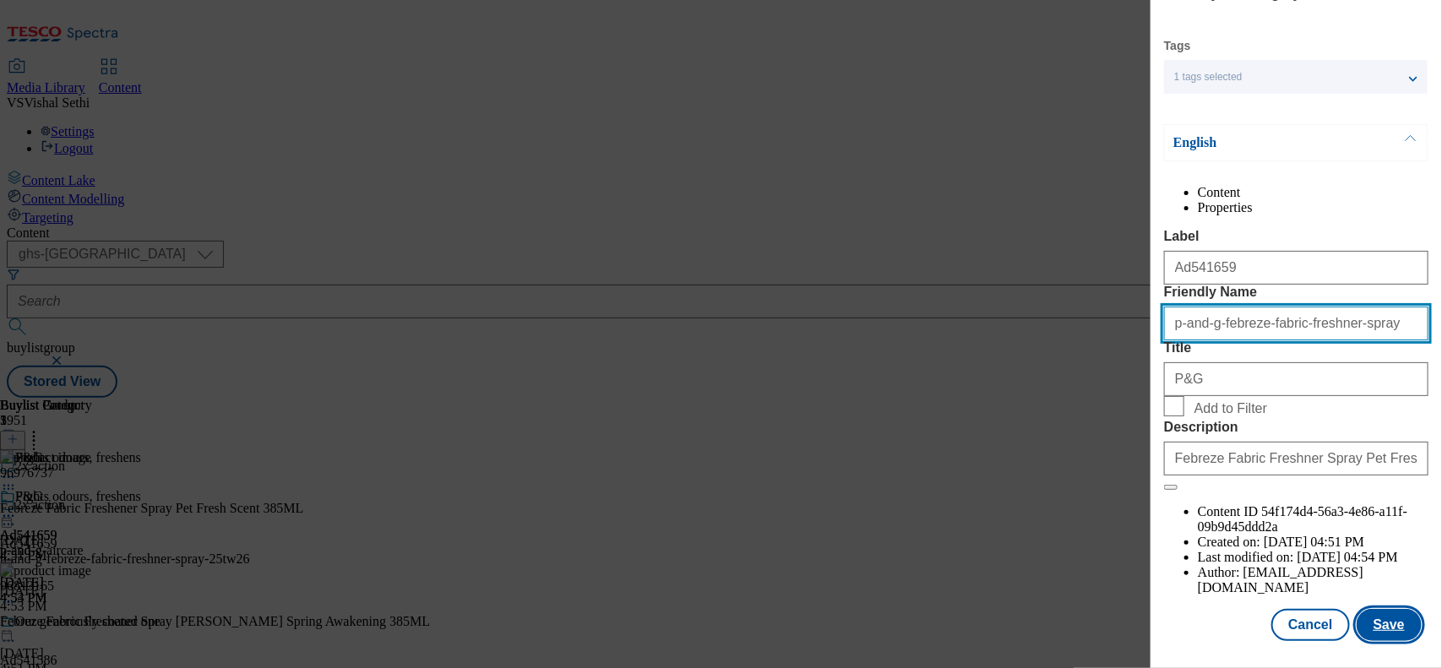
type input "p-and-g-febreze-fabric-freshner-spray"
click at [1382, 611] on button "Save" at bounding box center [1389, 625] width 65 height 32
